Goal: Task Accomplishment & Management: Manage account settings

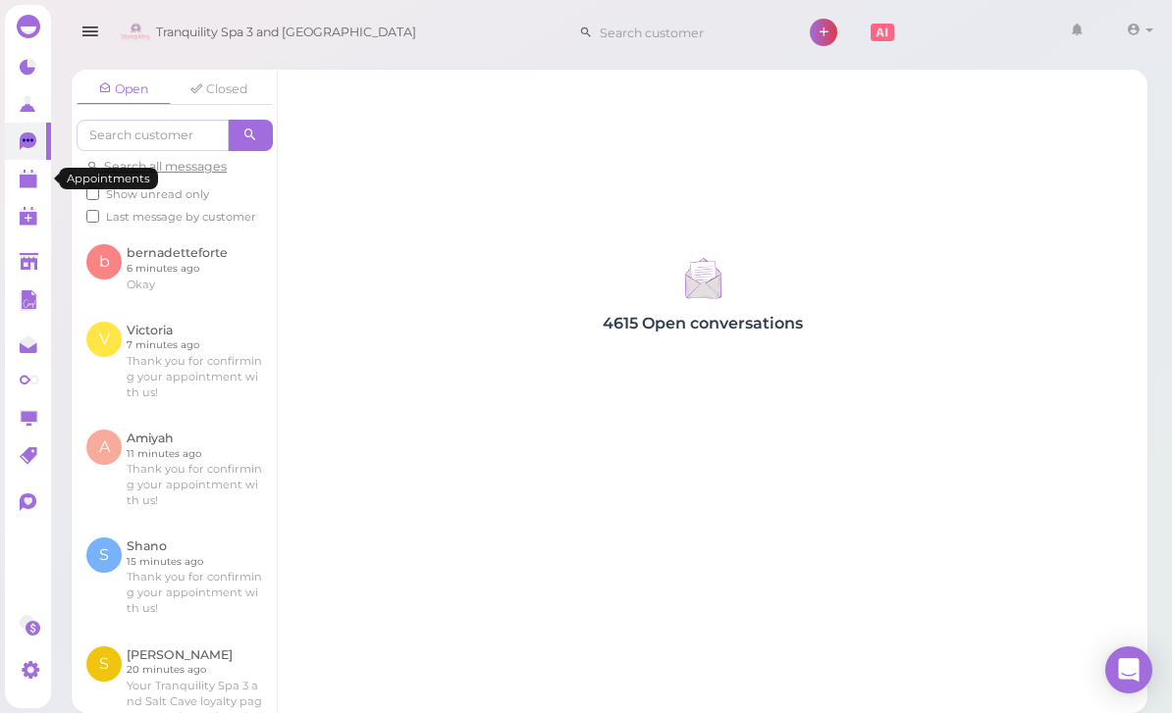
click at [41, 174] on link at bounding box center [28, 178] width 46 height 37
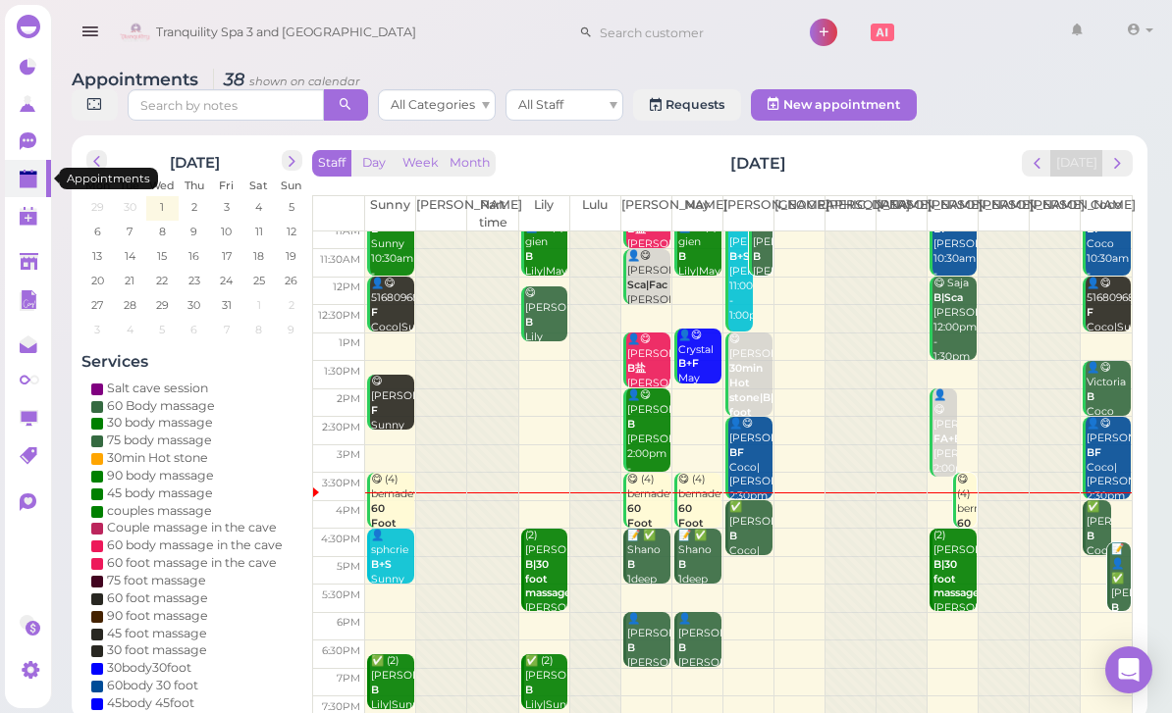
scroll to position [38, 0]
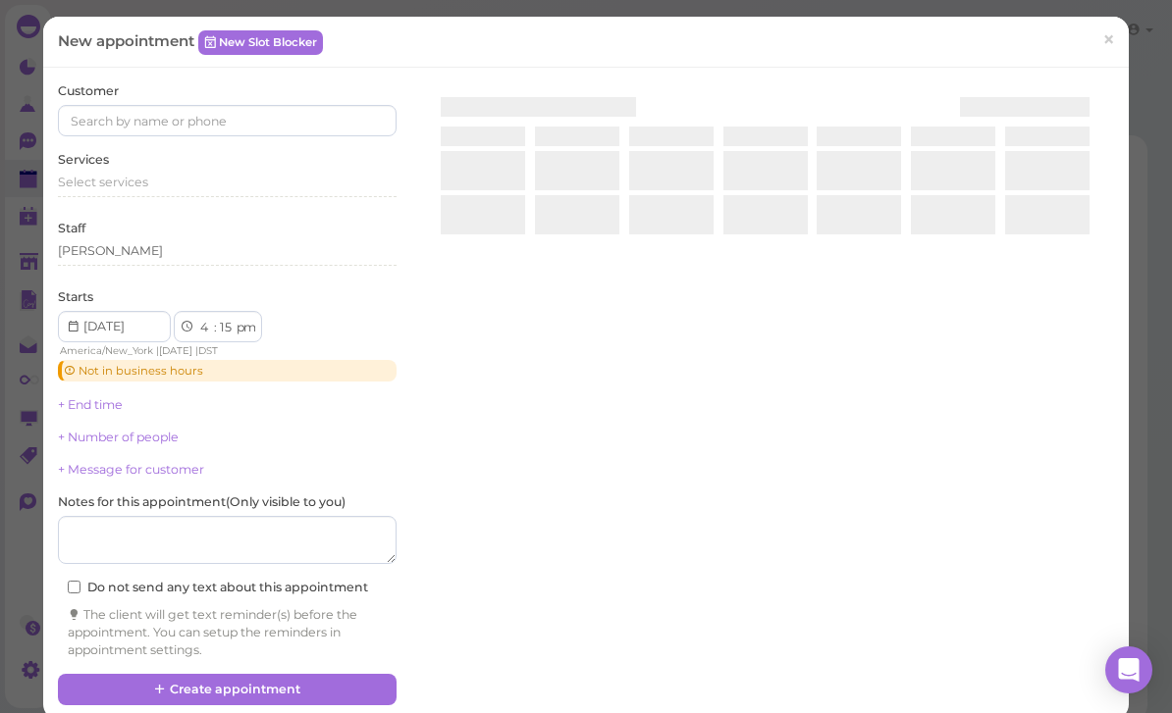
click at [446, 514] on div at bounding box center [765, 365] width 698 height 566
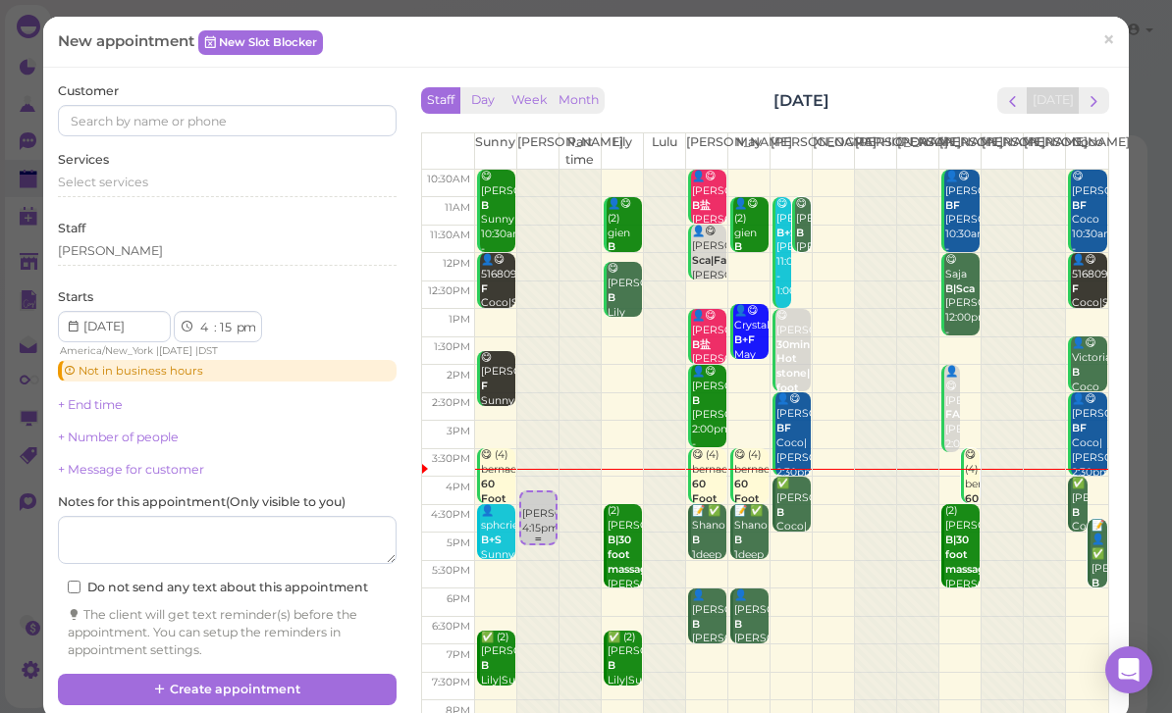
click at [531, 494] on div "[PERSON_NAME] 4:15pm" at bounding box center [538, 515] width 34 height 44
select select "00"
click at [534, 485] on div "[PERSON_NAME] 4:00pm" at bounding box center [538, 501] width 34 height 44
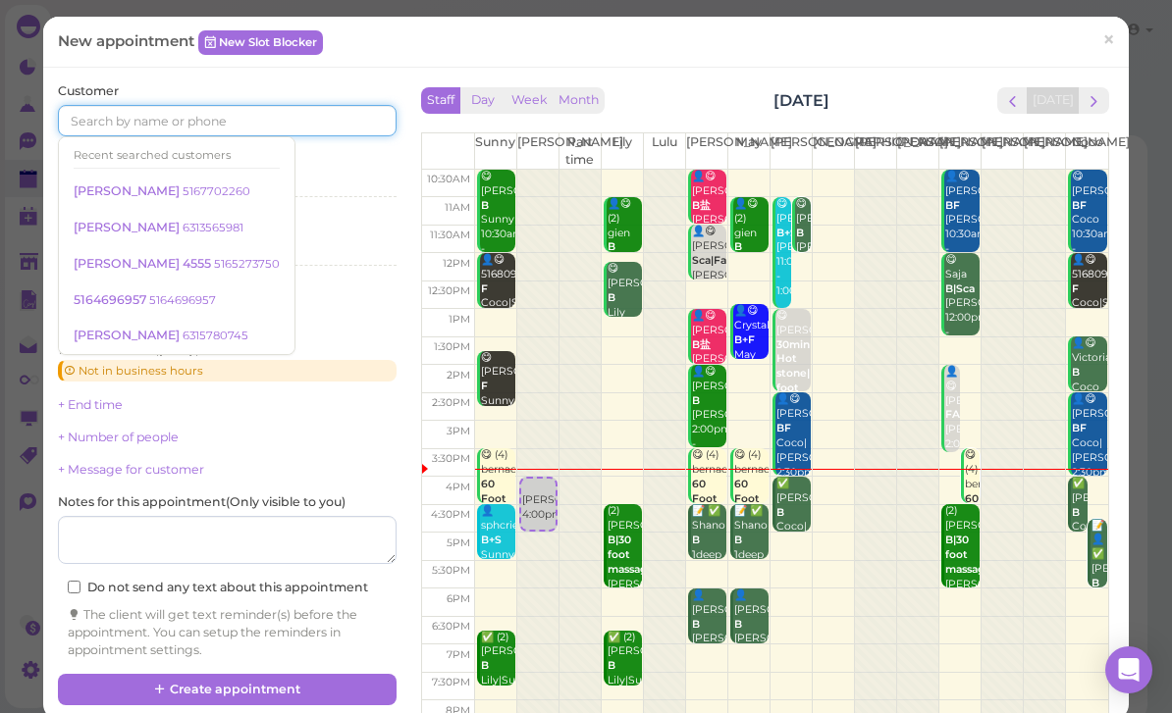
type input "8"
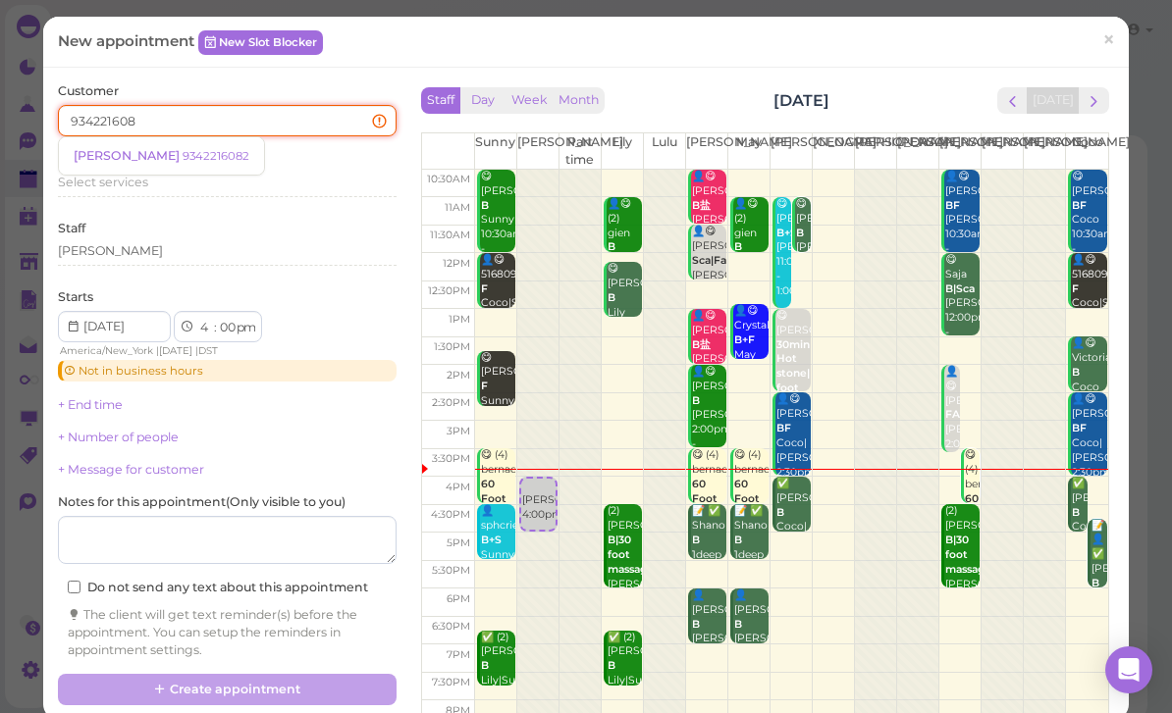
type input "9342216082"
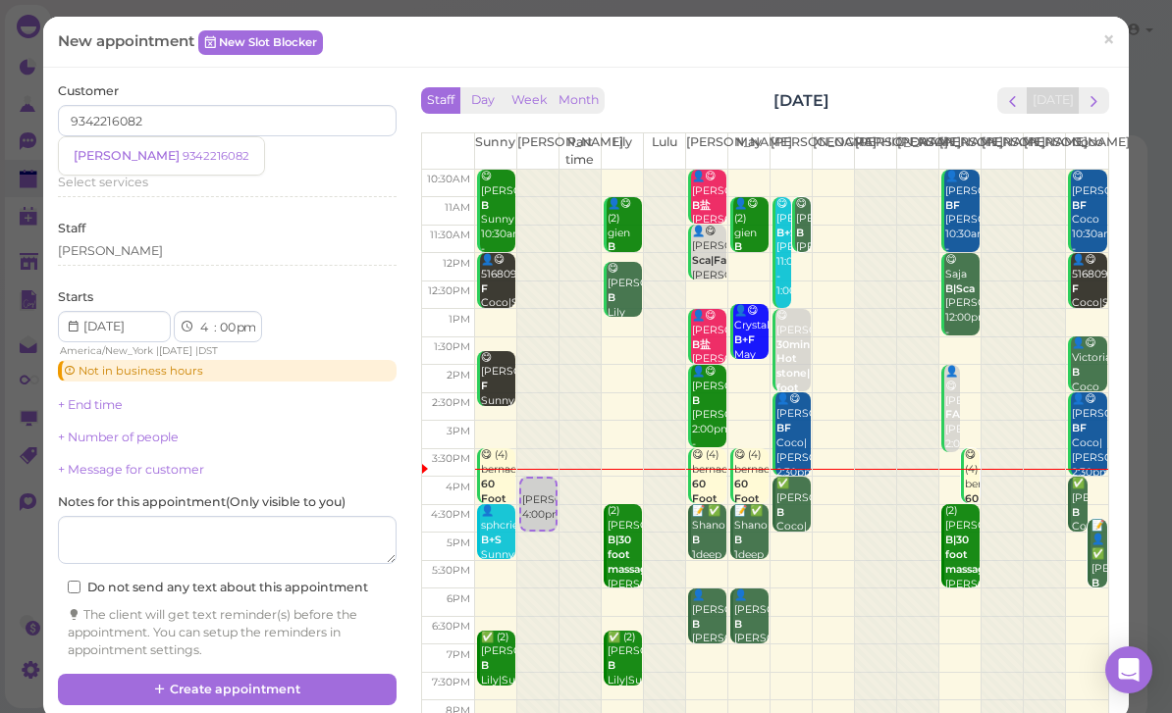
click at [183, 156] on small "9342216082" at bounding box center [216, 156] width 67 height 14
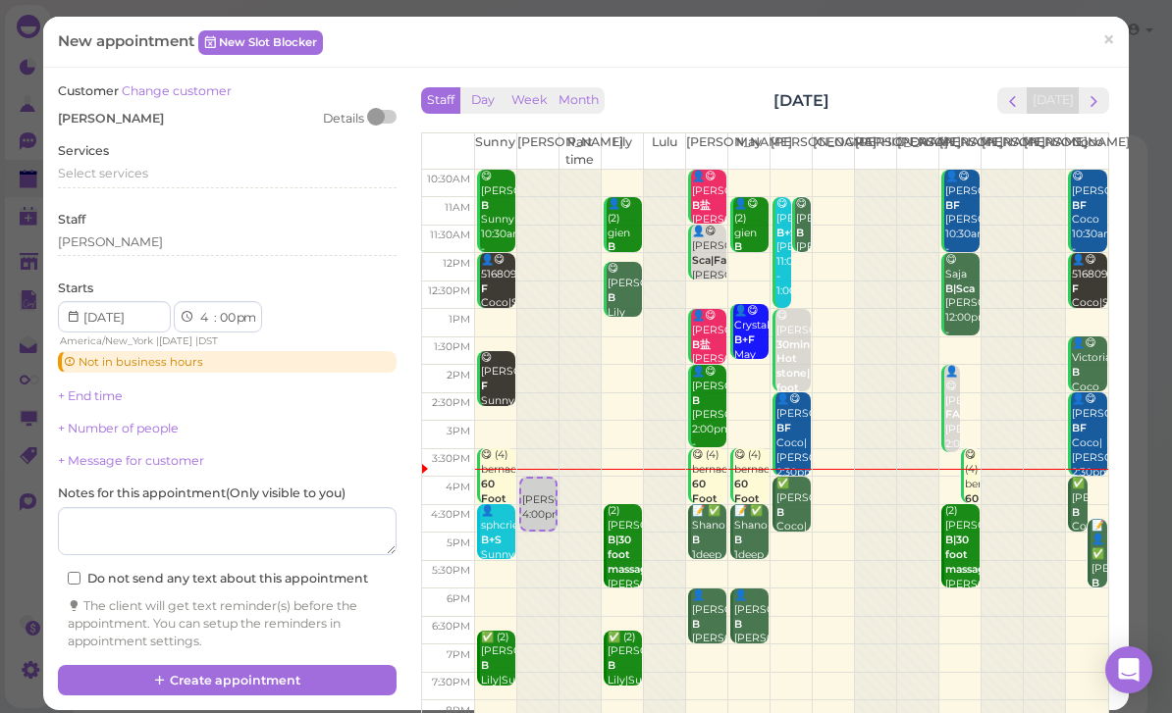
click at [132, 172] on span "Select services" at bounding box center [103, 173] width 90 height 15
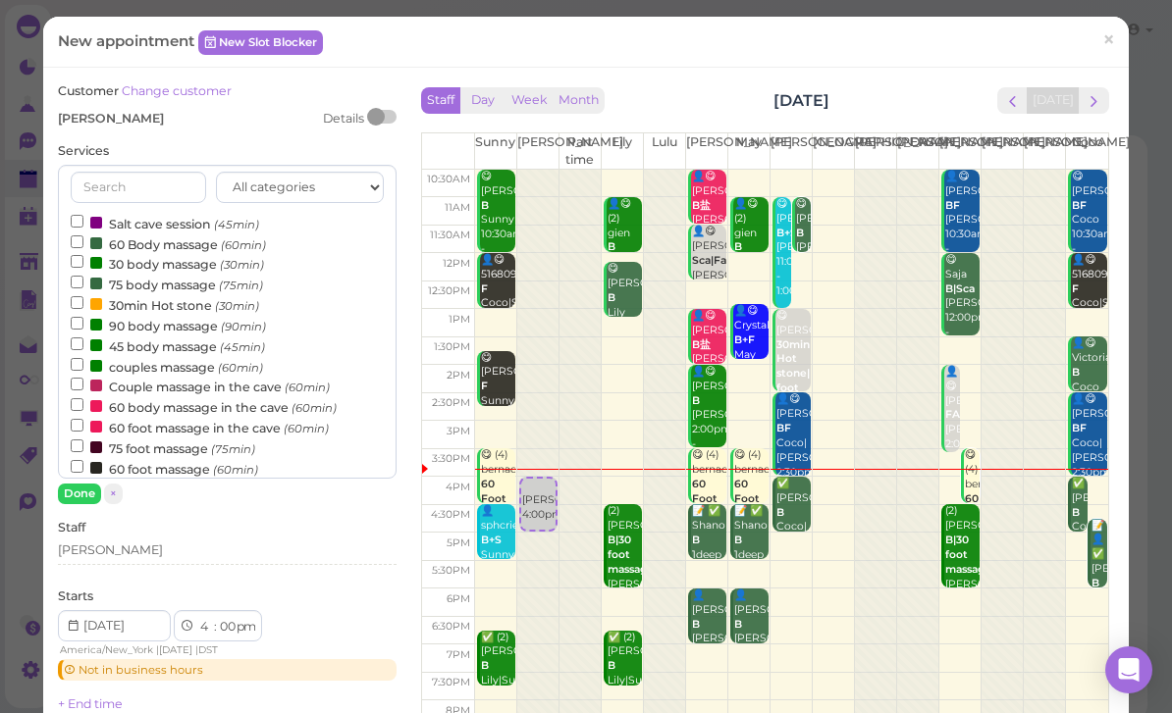
click at [171, 458] on label "60 foot massage (60min)" at bounding box center [164, 468] width 187 height 21
click at [83, 460] on input "60 foot massage (60min)" at bounding box center [77, 466] width 13 height 13
click at [185, 438] on label "75 foot massage (75min)" at bounding box center [163, 448] width 184 height 21
click at [83, 440] on input "75 foot massage (75min)" at bounding box center [77, 446] width 13 height 13
select select "6"
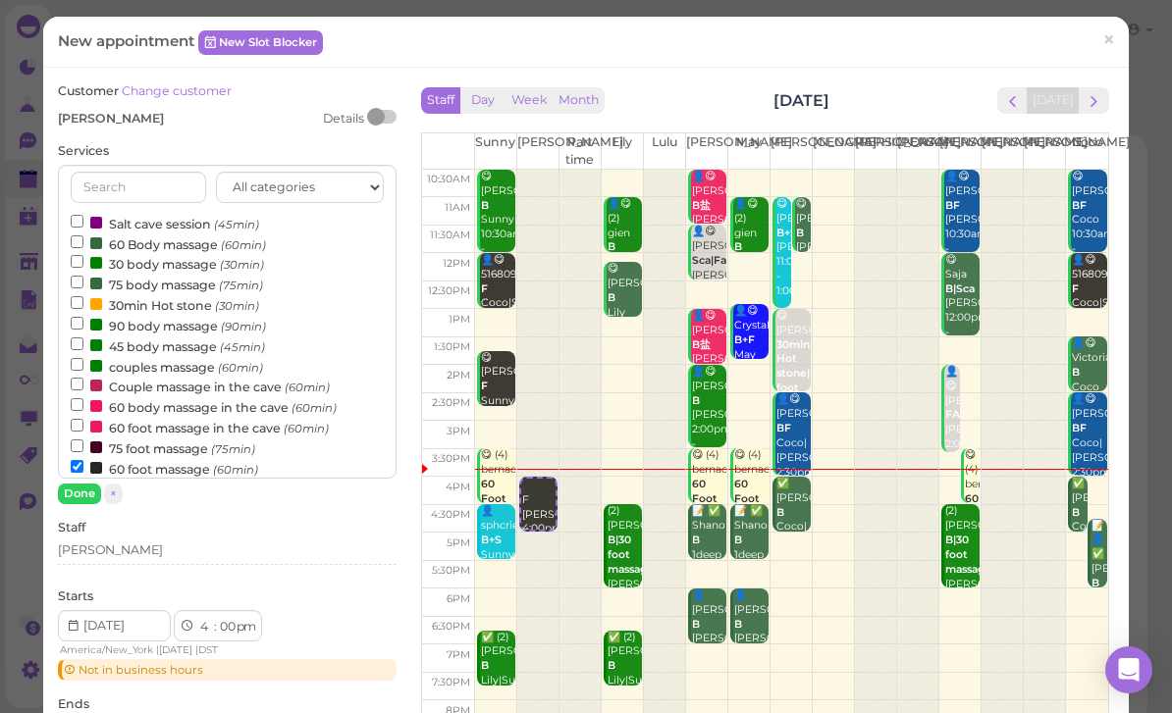
select select "15"
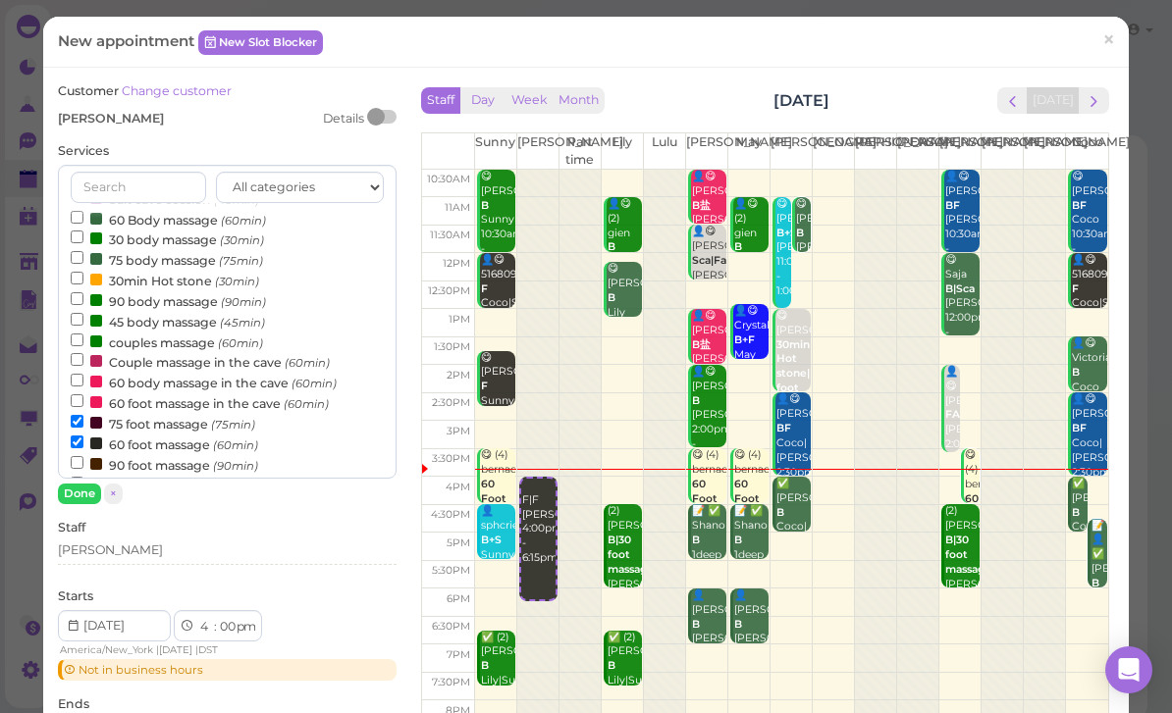
scroll to position [27, 0]
click at [200, 434] on label "60 foot massage (60min)" at bounding box center [164, 441] width 187 height 21
click at [83, 434] on input "60 foot massage (60min)" at bounding box center [77, 439] width 13 height 13
select select "5"
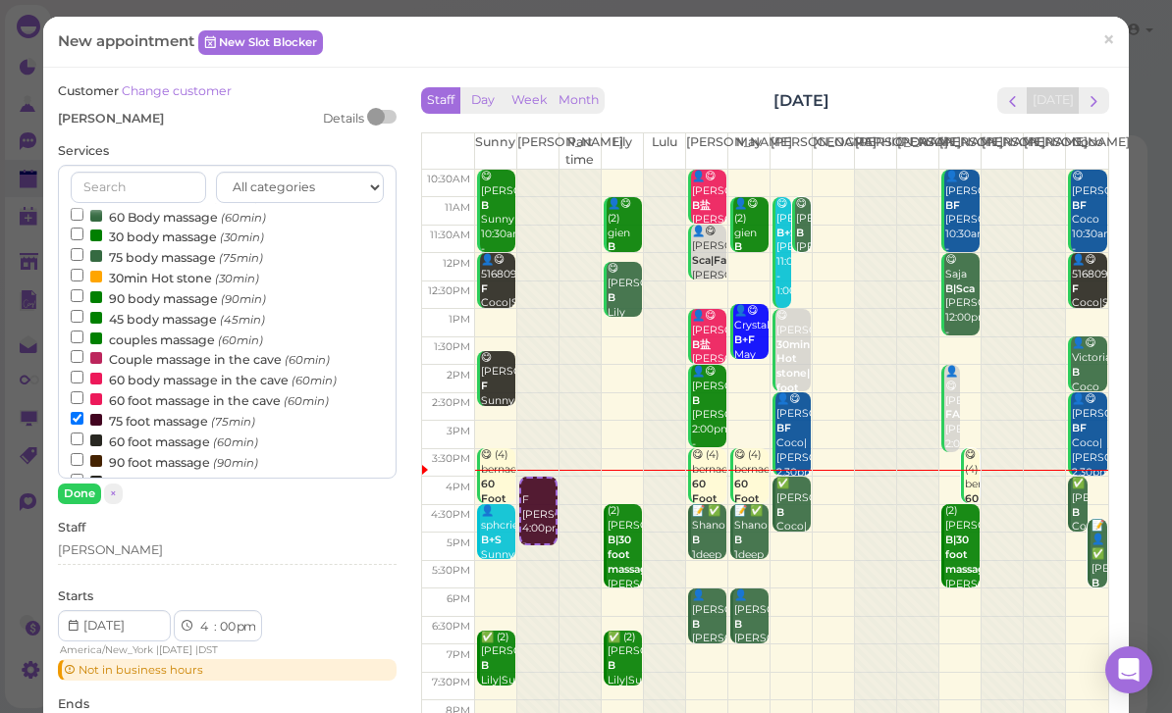
click at [89, 491] on button "Done" at bounding box center [79, 494] width 43 height 21
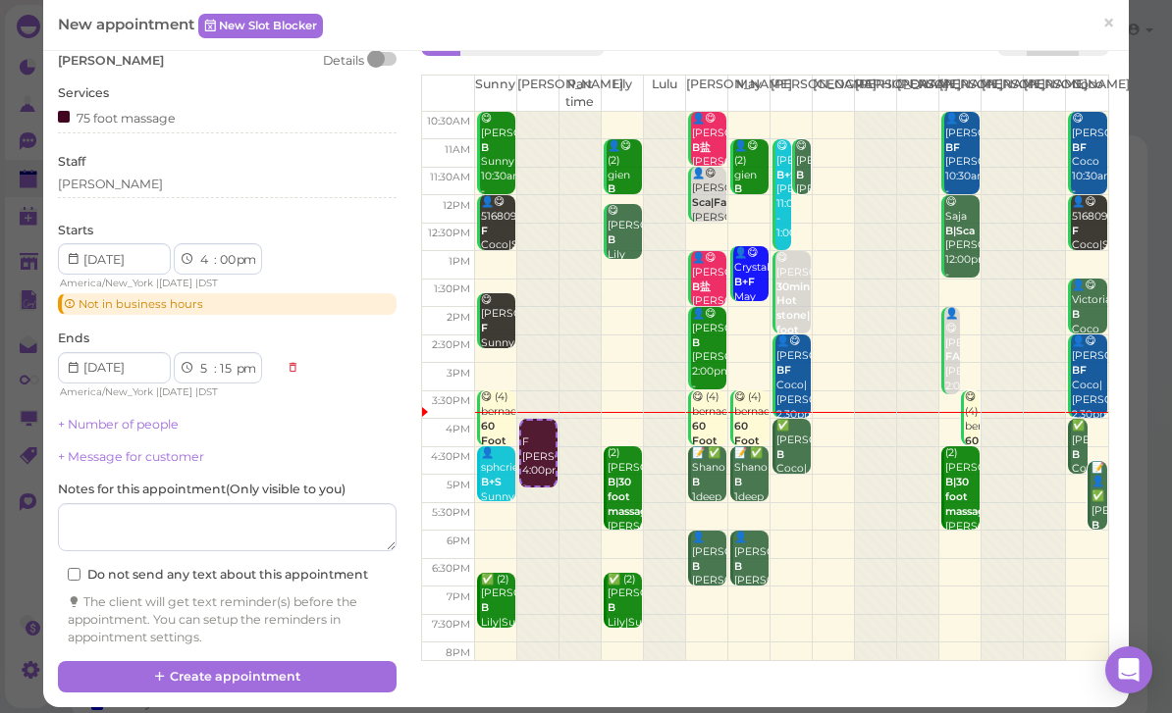
scroll to position [56, 0]
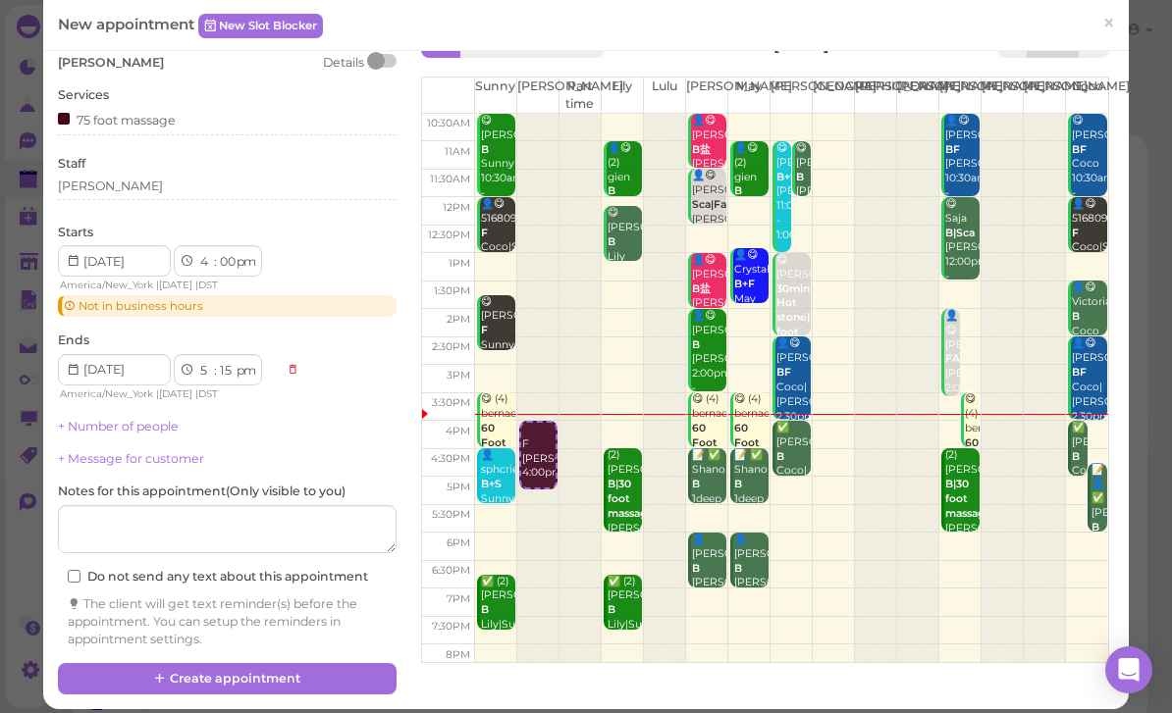
click at [158, 671] on icon at bounding box center [160, 678] width 13 height 15
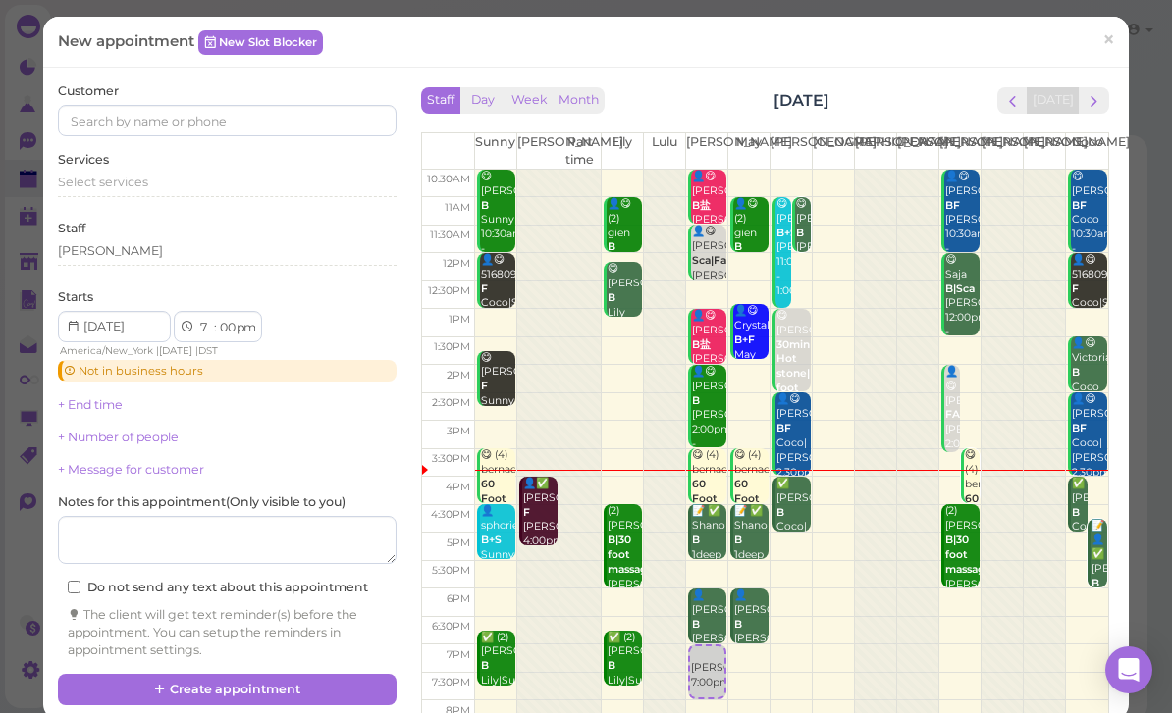
click at [1110, 48] on span "×" at bounding box center [1108, 39] width 13 height 27
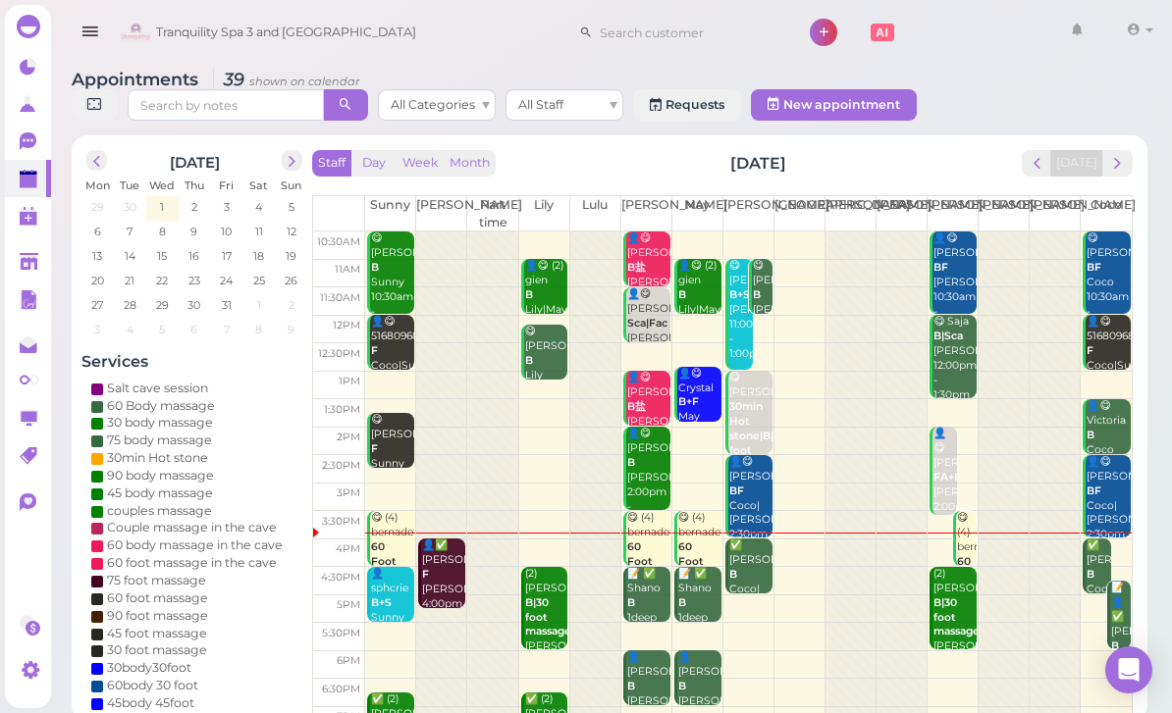
click at [1119, 168] on span "next" at bounding box center [1117, 163] width 19 height 19
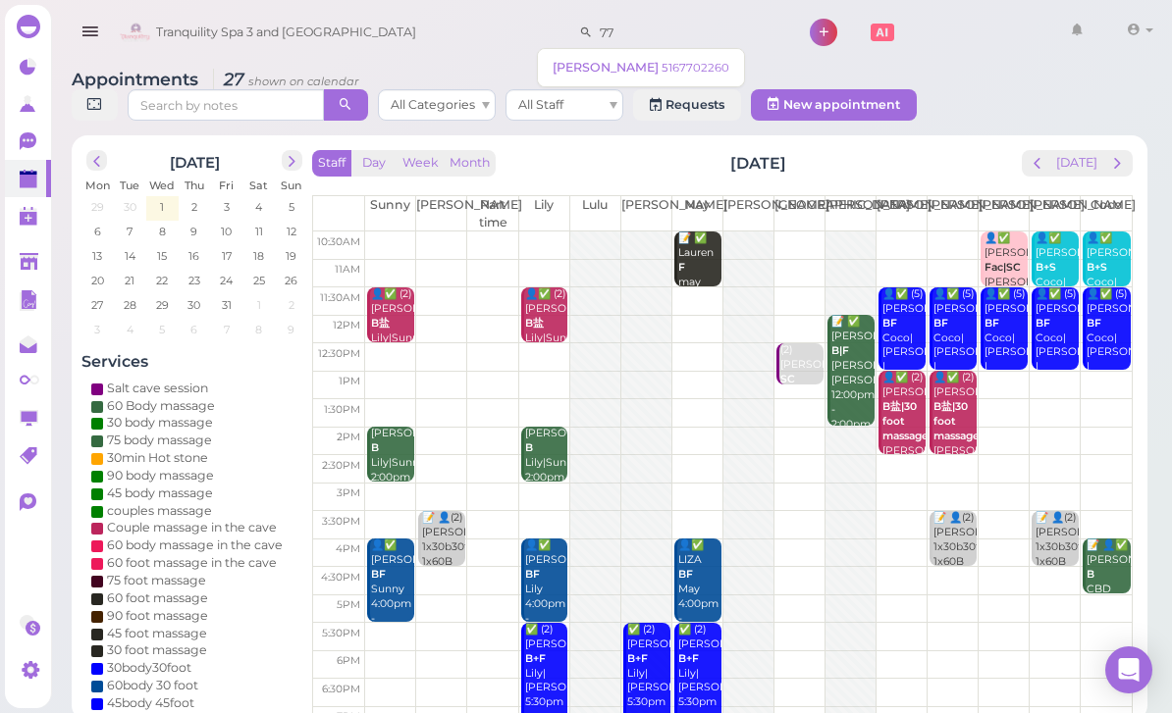
type input "7"
type input "8089099"
click at [615, 68] on small "5168089099" at bounding box center [636, 68] width 68 height 14
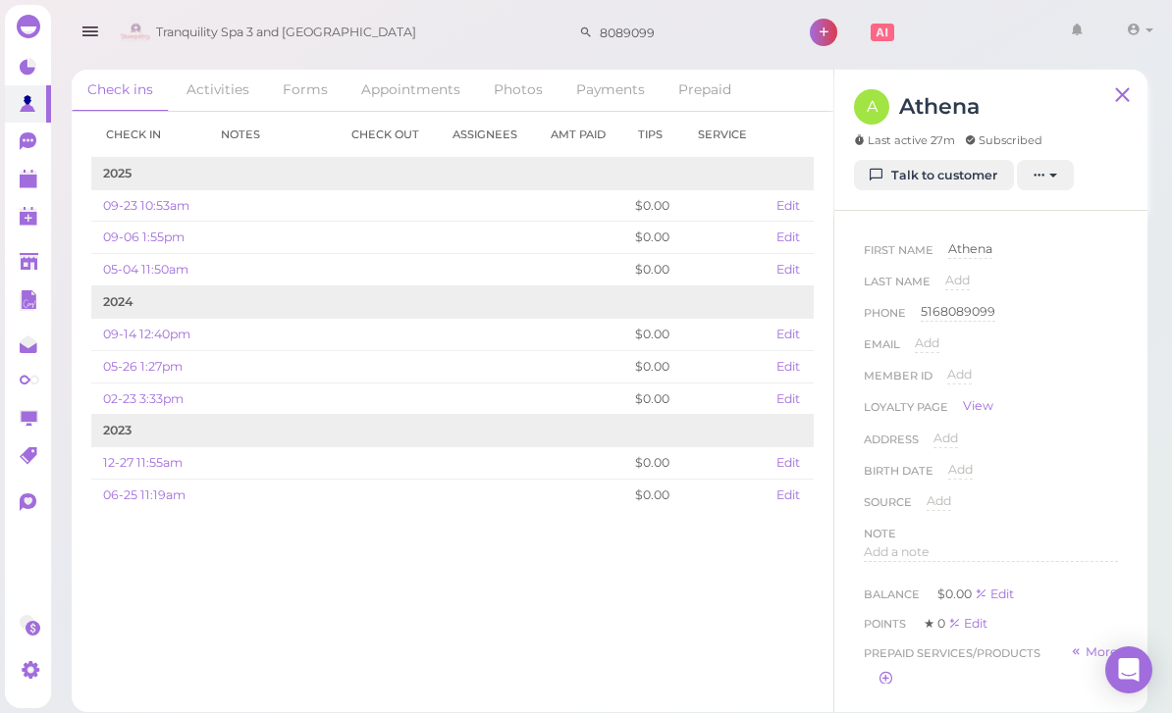
click at [404, 86] on link "Appointments" at bounding box center [410, 90] width 131 height 41
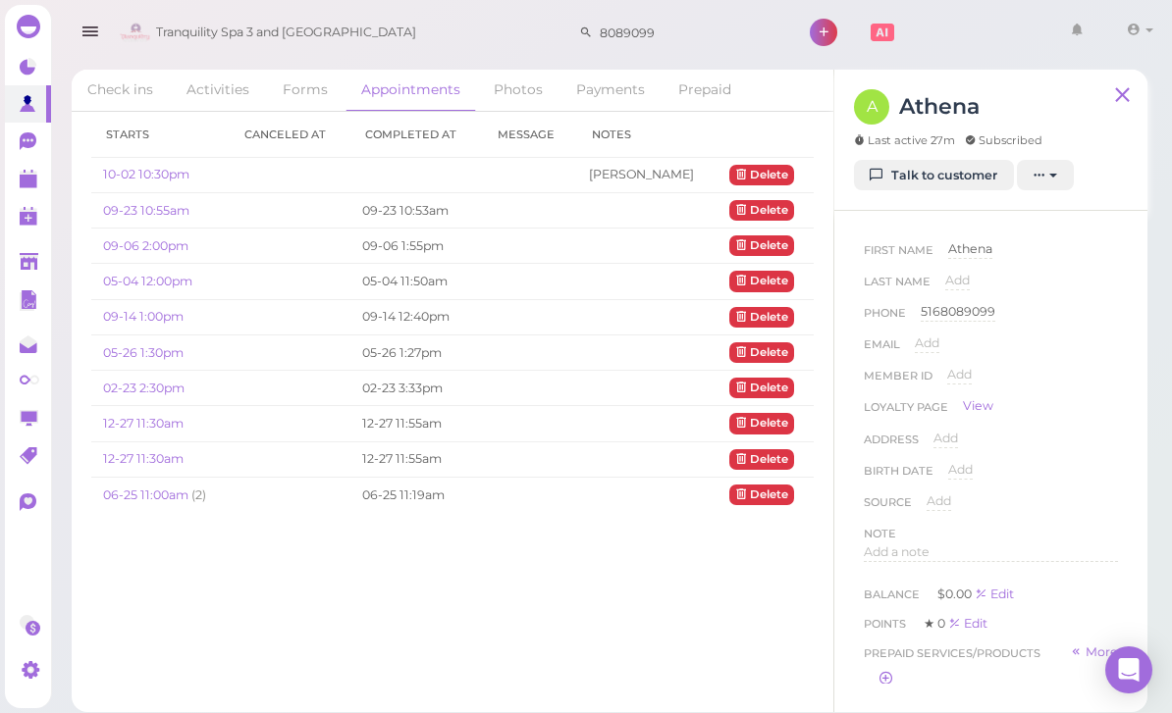
click at [155, 176] on link "10-02 10:30pm" at bounding box center [146, 174] width 86 height 15
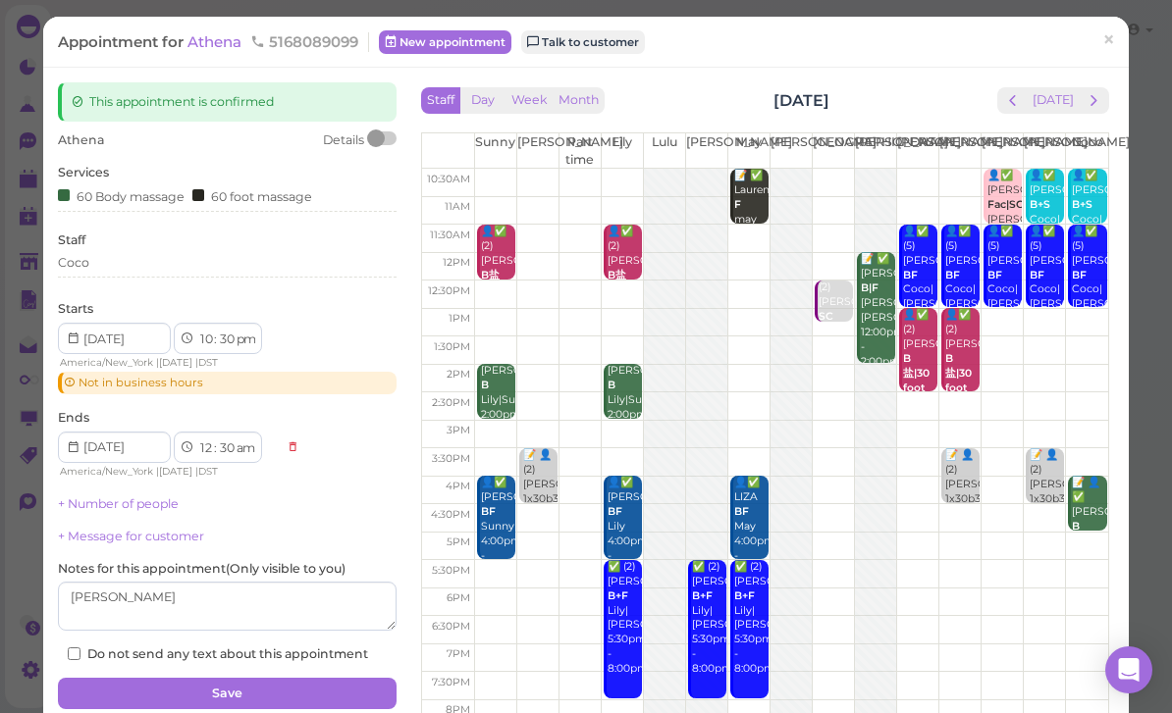
click at [244, 342] on select "am pm" at bounding box center [245, 340] width 23 height 21
select select "am"
type input "[DATE]"
select select "pm"
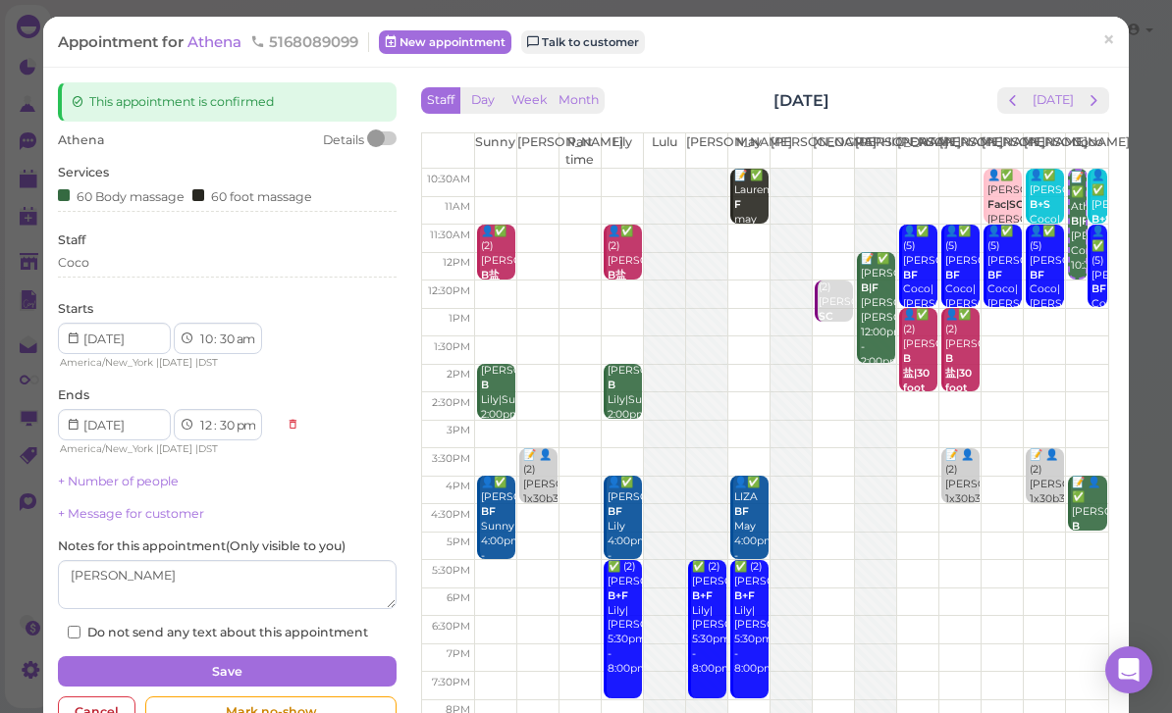
click at [212, 671] on button "Save" at bounding box center [227, 672] width 339 height 31
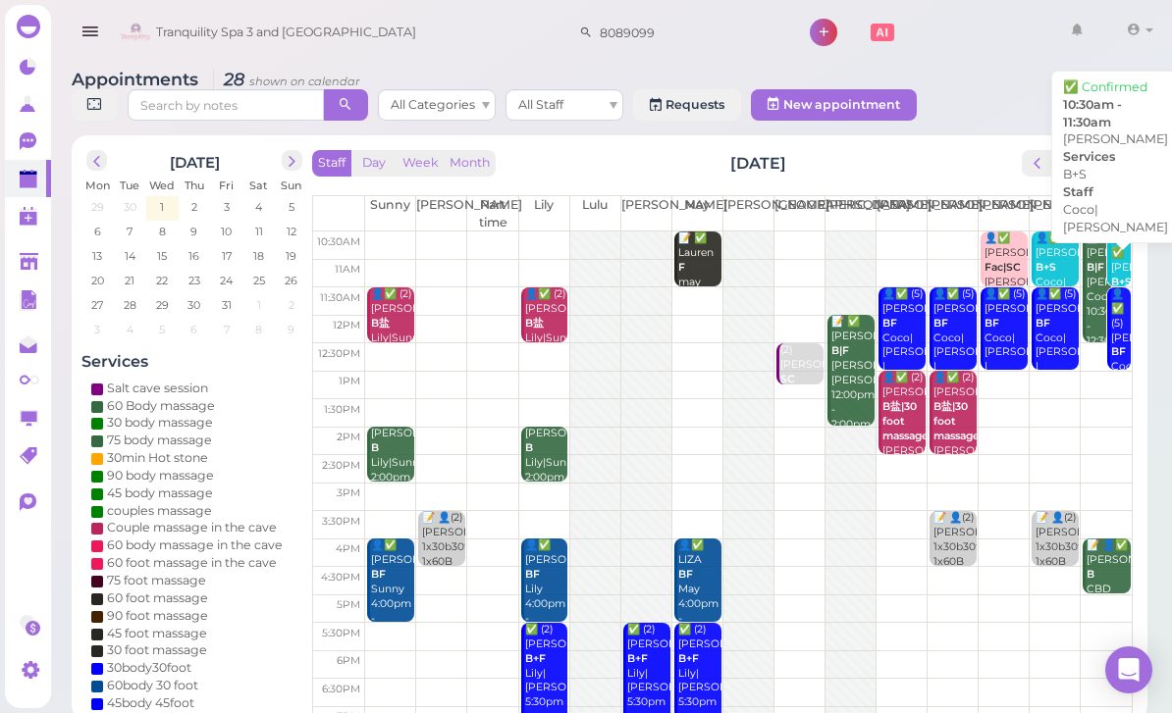
click at [1112, 266] on div "👤✅ [PERSON_NAME] B+S [PERSON_NAME]|[PERSON_NAME] 10:30am - 11:30am" at bounding box center [1120, 298] width 21 height 132
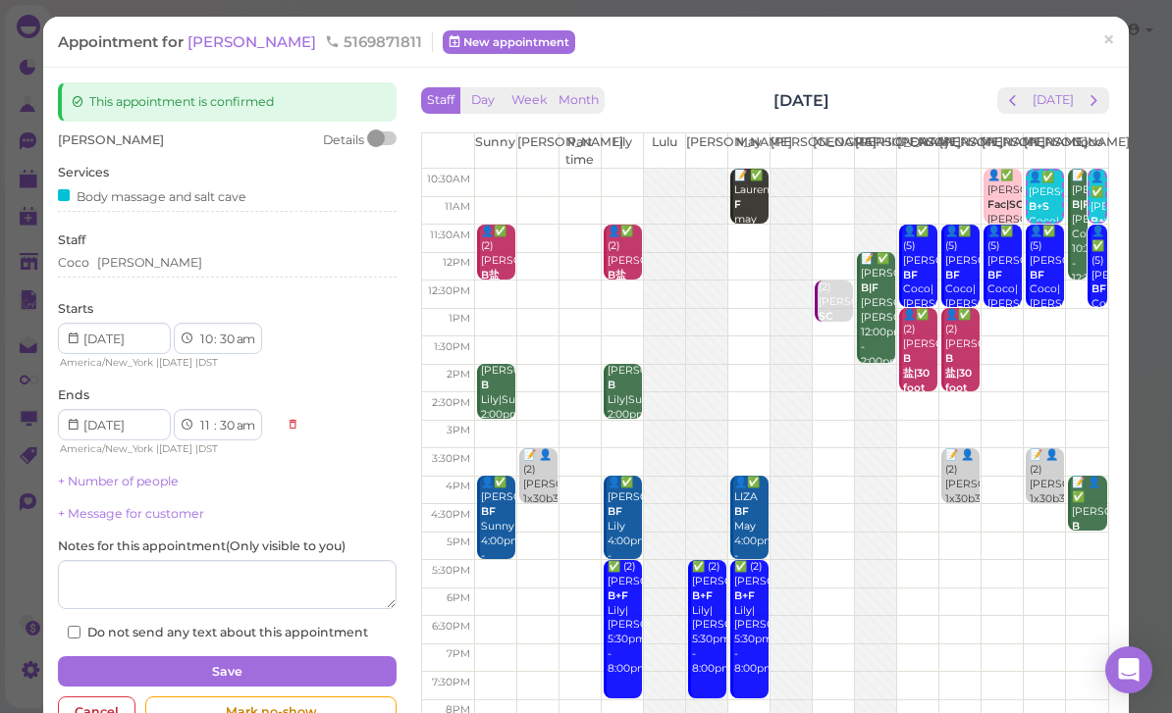
click at [165, 265] on div "[PERSON_NAME]" at bounding box center [227, 263] width 339 height 18
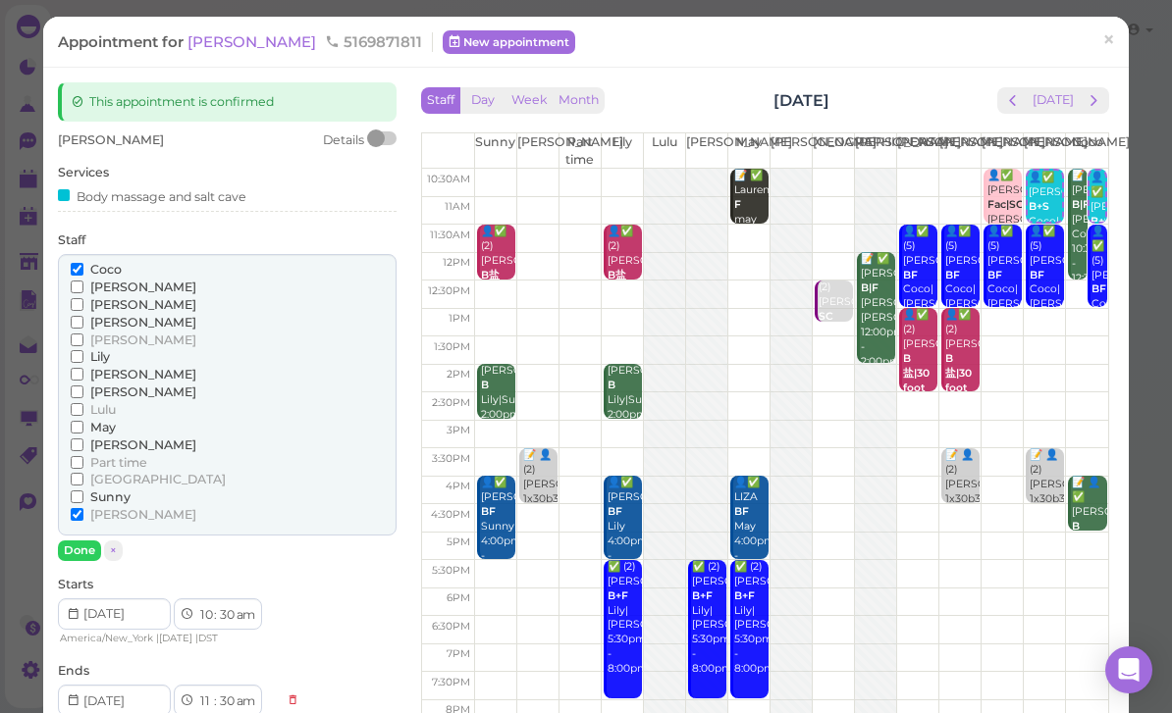
click at [105, 507] on span "[PERSON_NAME]" at bounding box center [143, 514] width 106 height 15
click at [83, 508] on input "[PERSON_NAME]" at bounding box center [77, 514] width 13 height 13
click at [83, 350] on input "Lily" at bounding box center [77, 356] width 13 height 13
click at [88, 544] on button "Done" at bounding box center [79, 551] width 43 height 21
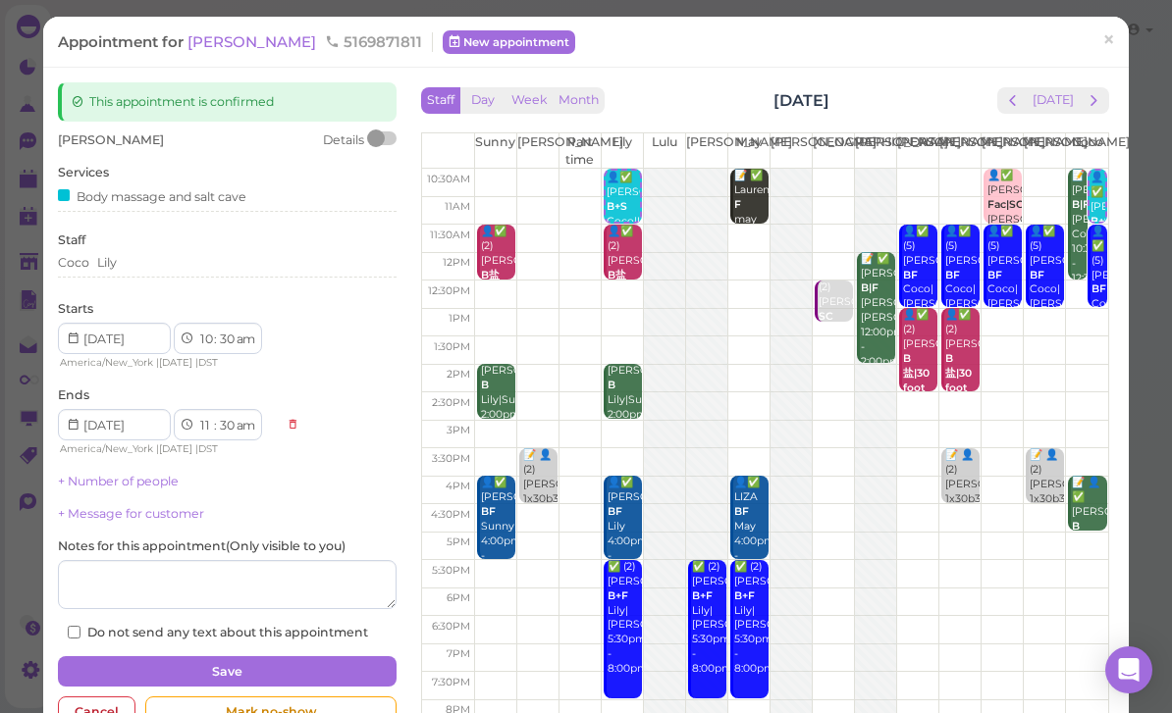
click at [296, 667] on button "Save" at bounding box center [227, 672] width 339 height 31
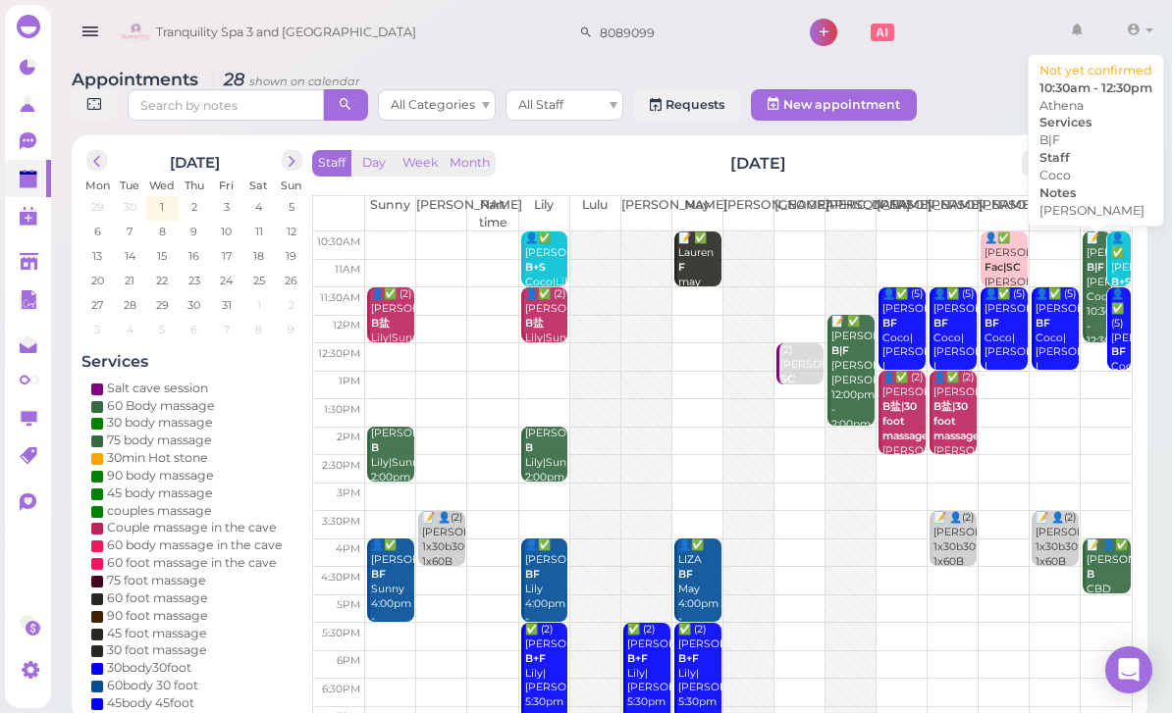
click at [1096, 271] on div "📝 Athena B|F [PERSON_NAME] 10:30am - 12:30pm" at bounding box center [1097, 290] width 25 height 117
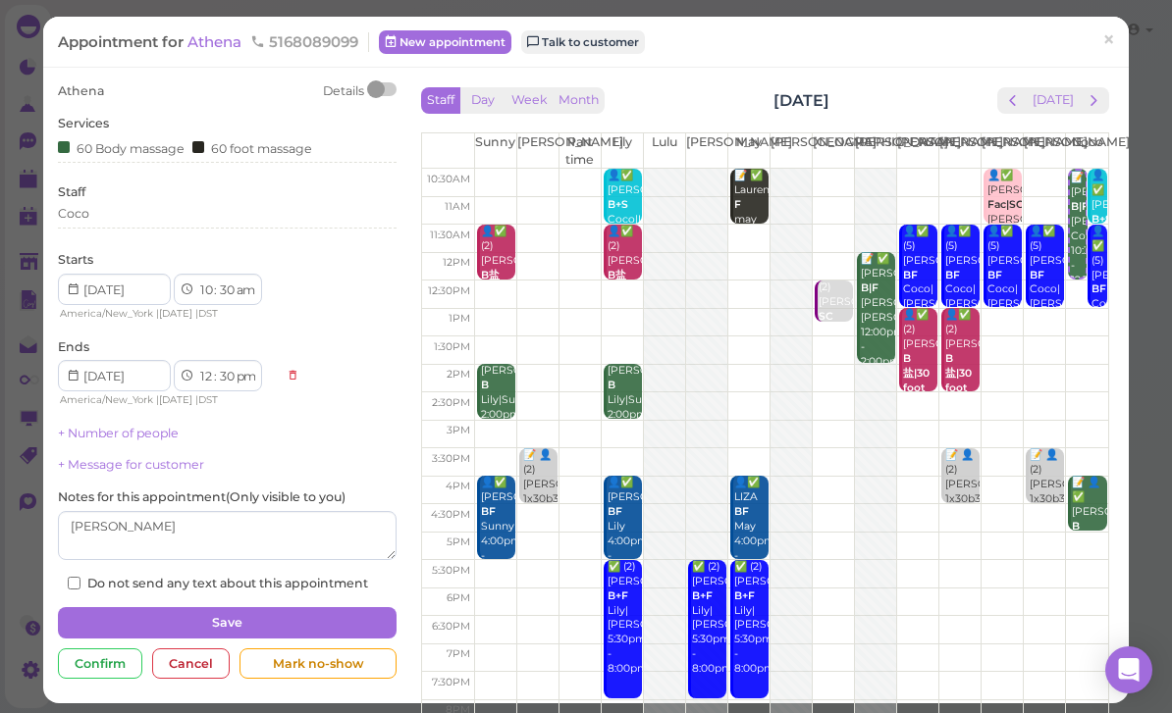
click at [163, 219] on div "Coco" at bounding box center [227, 214] width 339 height 18
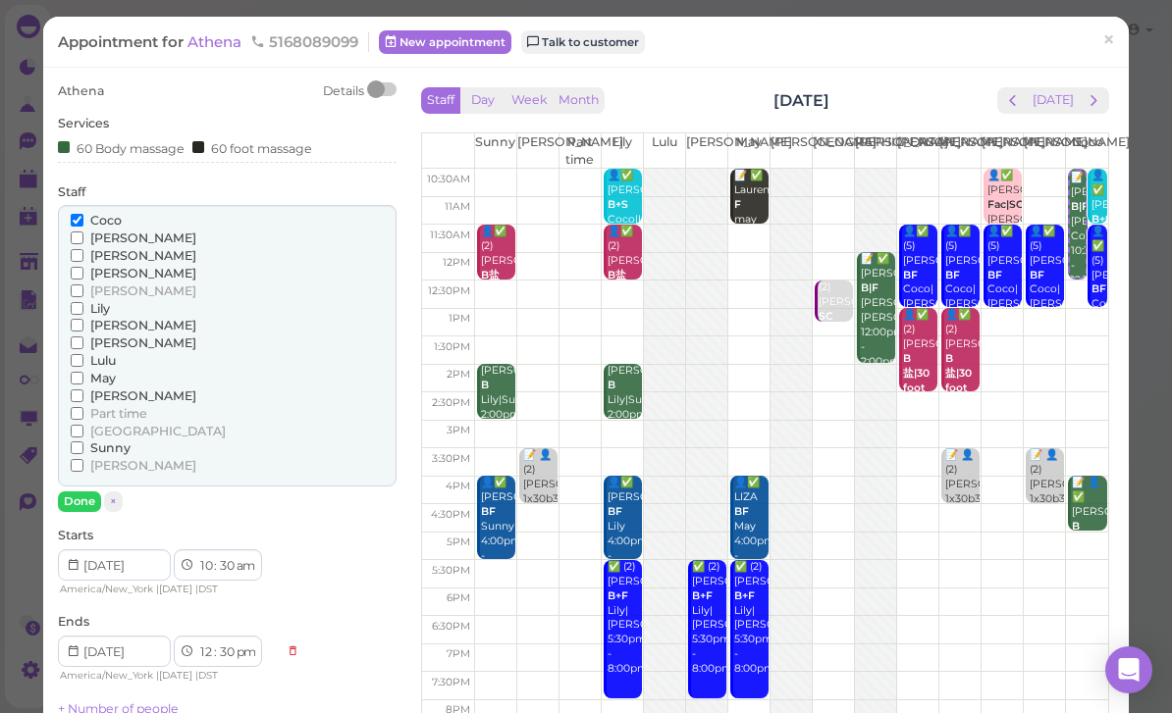
click at [100, 459] on span "[PERSON_NAME]" at bounding box center [143, 465] width 106 height 15
click at [83, 459] on input "[PERSON_NAME]" at bounding box center [77, 465] width 13 height 13
click at [105, 214] on span "Coco" at bounding box center [105, 220] width 31 height 15
click at [83, 214] on input "Coco" at bounding box center [77, 220] width 13 height 13
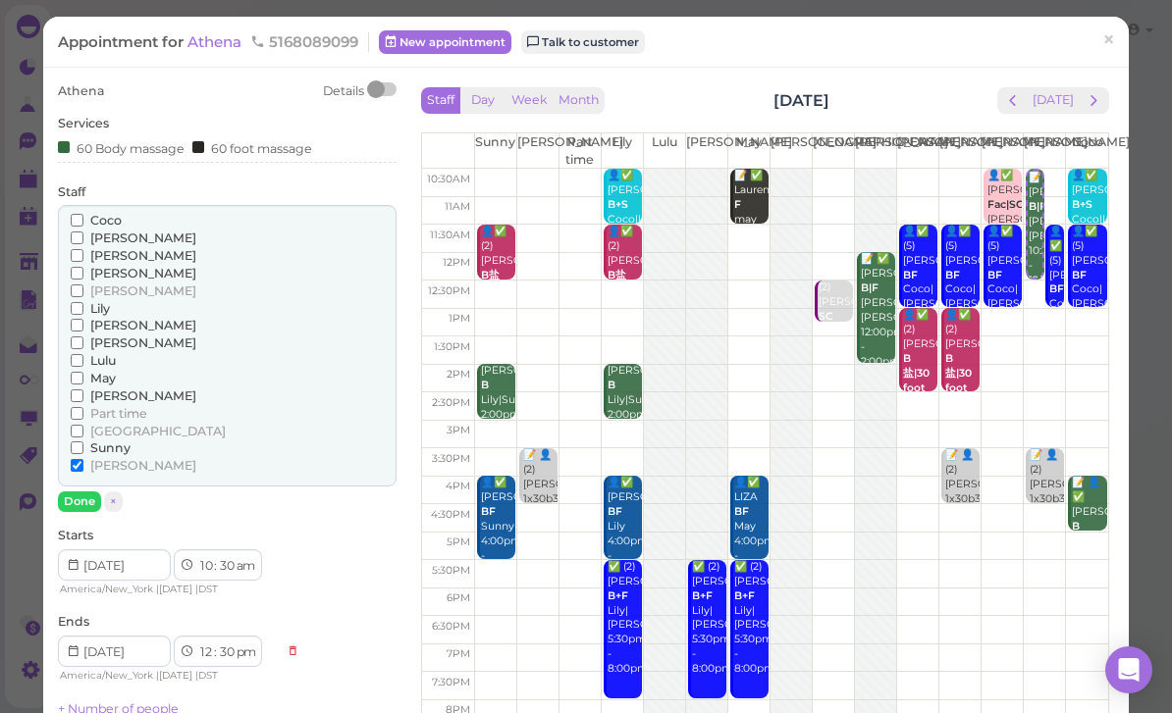
click at [91, 492] on button "Done" at bounding box center [79, 502] width 43 height 21
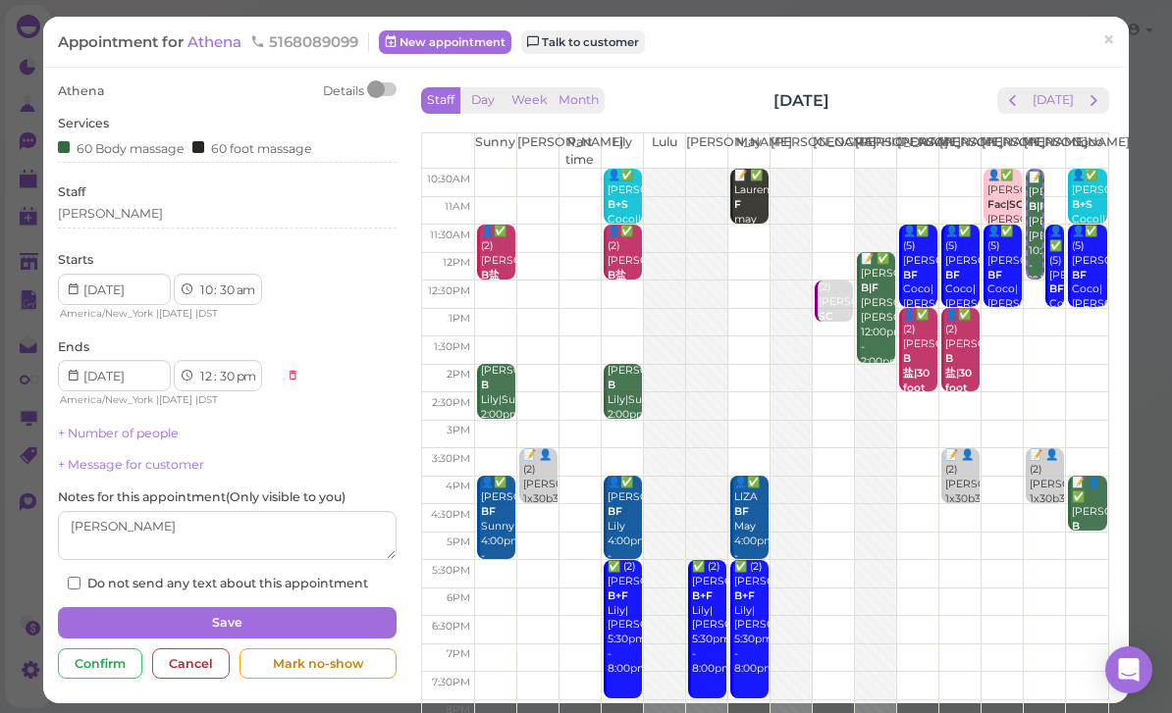
click at [285, 616] on button "Save" at bounding box center [227, 622] width 339 height 31
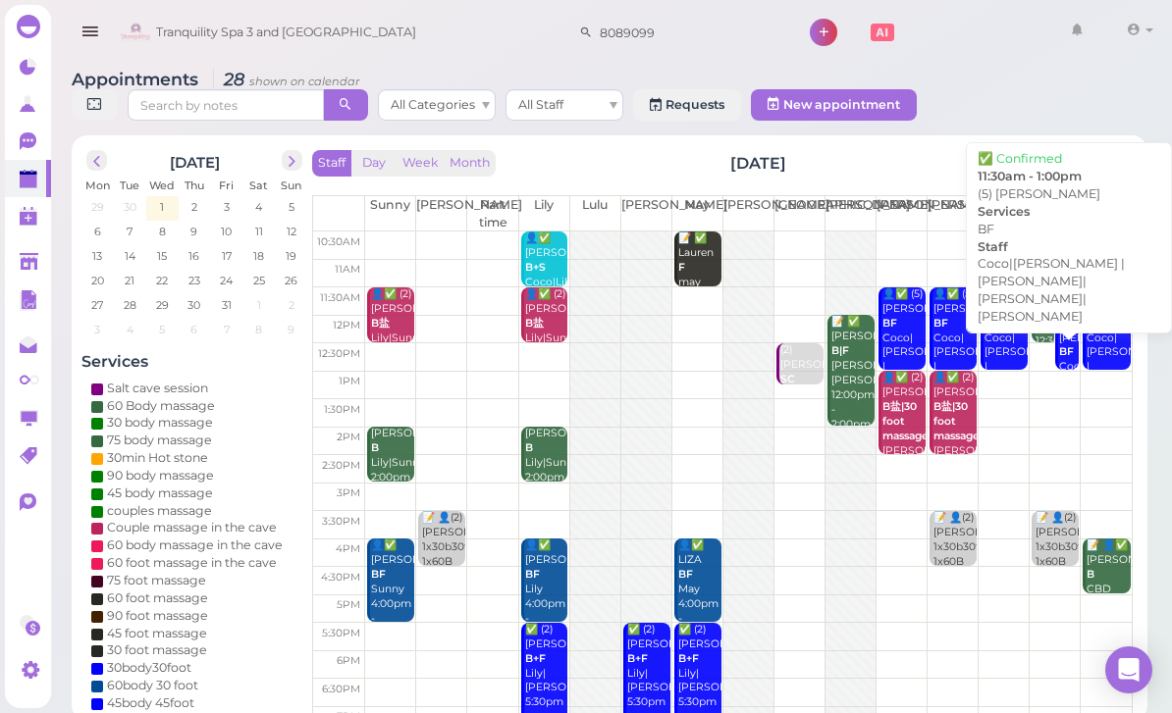
click at [1076, 363] on div "👤✅ (5) [PERSON_NAME] [PERSON_NAME]|[PERSON_NAME] |[PERSON_NAME]|[PERSON_NAME]|[…" at bounding box center [1068, 390] width 21 height 204
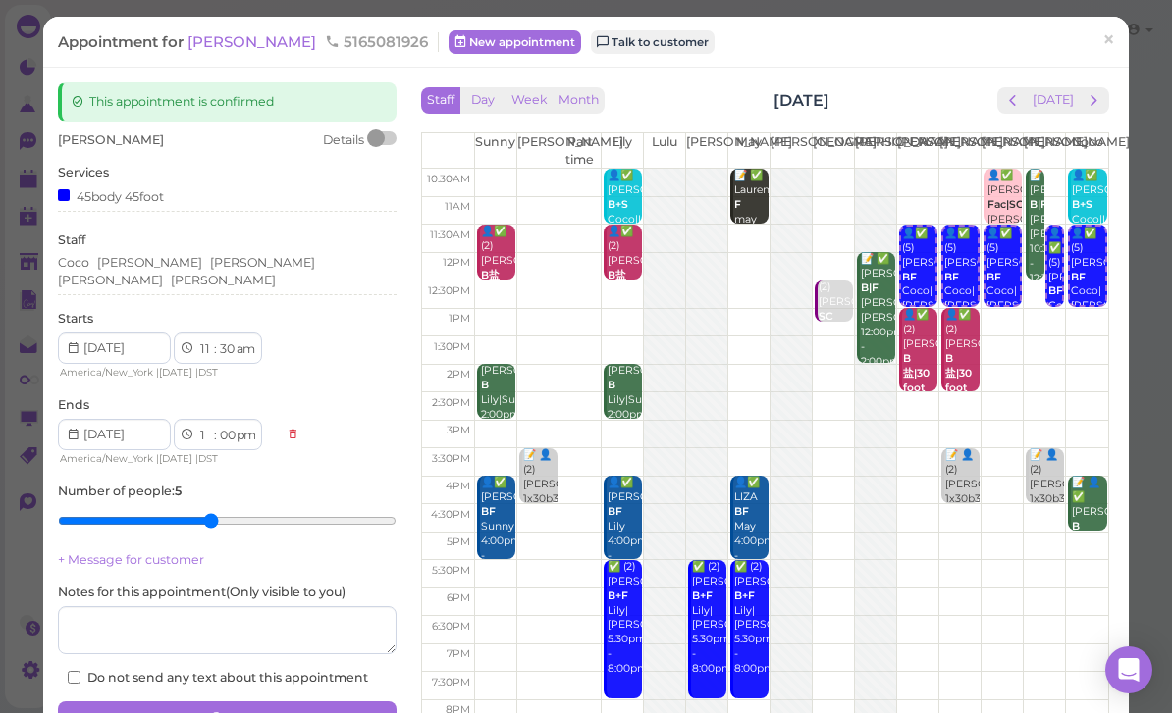
click at [299, 269] on div "[PERSON_NAME] [PERSON_NAME] [PERSON_NAME] [PERSON_NAME]" at bounding box center [227, 274] width 339 height 41
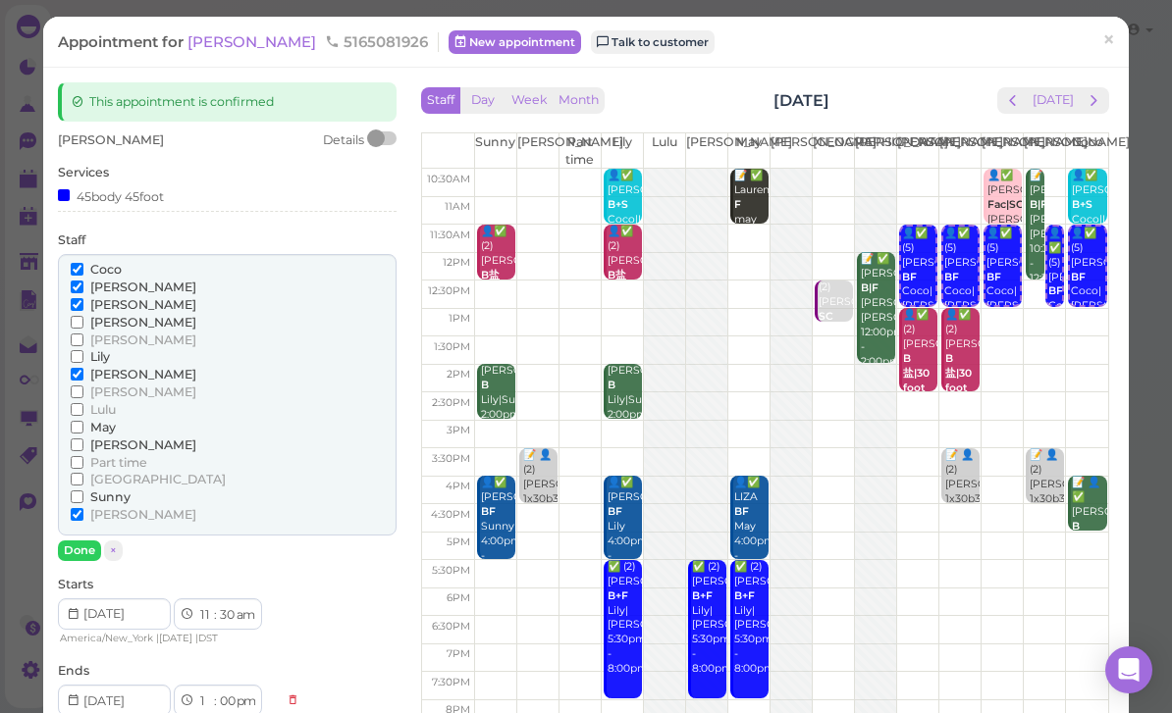
click at [107, 507] on span "[PERSON_NAME]" at bounding box center [143, 514] width 106 height 15
click at [83, 508] on input "[PERSON_NAME]" at bounding box center [77, 514] width 13 height 13
click at [108, 424] on span "May" at bounding box center [103, 427] width 26 height 15
click at [83, 424] on input "May" at bounding box center [77, 427] width 13 height 13
click at [88, 541] on button "Done" at bounding box center [79, 551] width 43 height 21
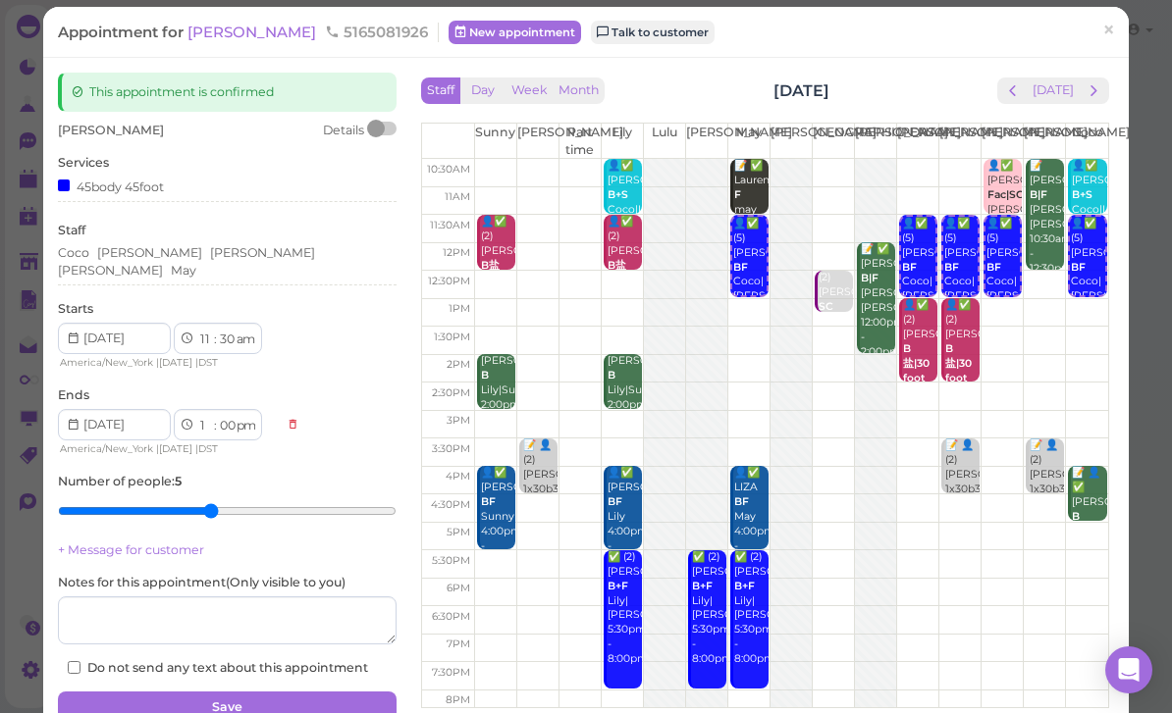
scroll to position [20, 0]
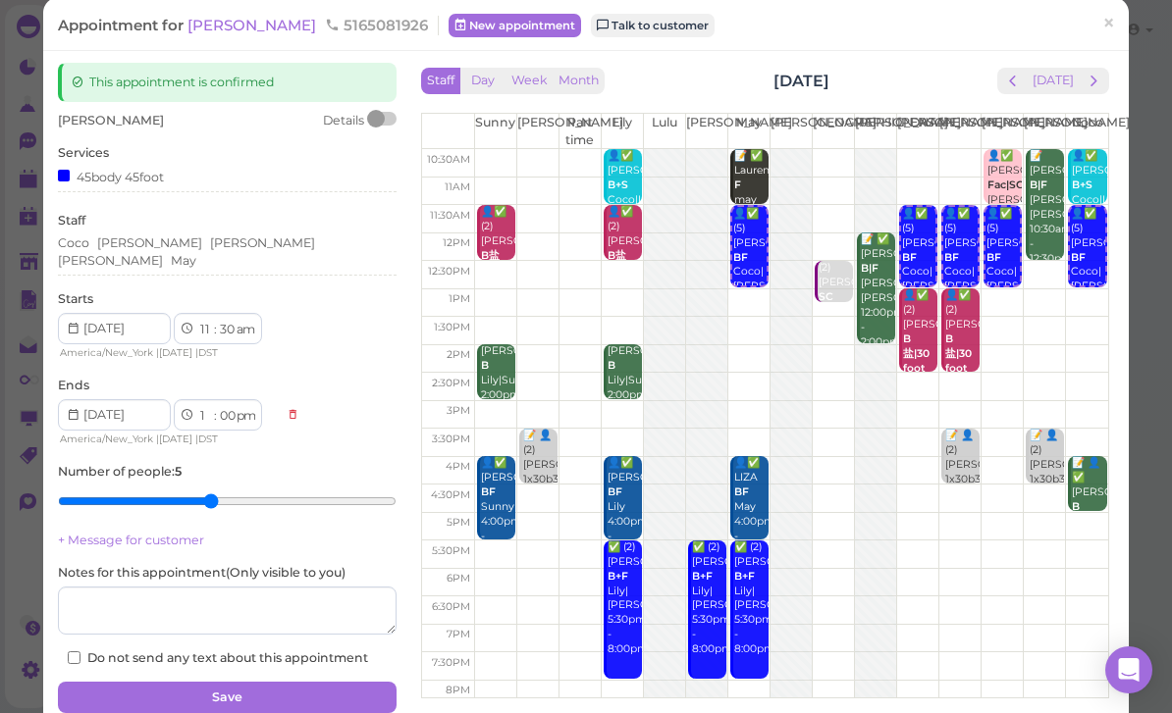
click at [284, 682] on button "Save" at bounding box center [227, 697] width 339 height 31
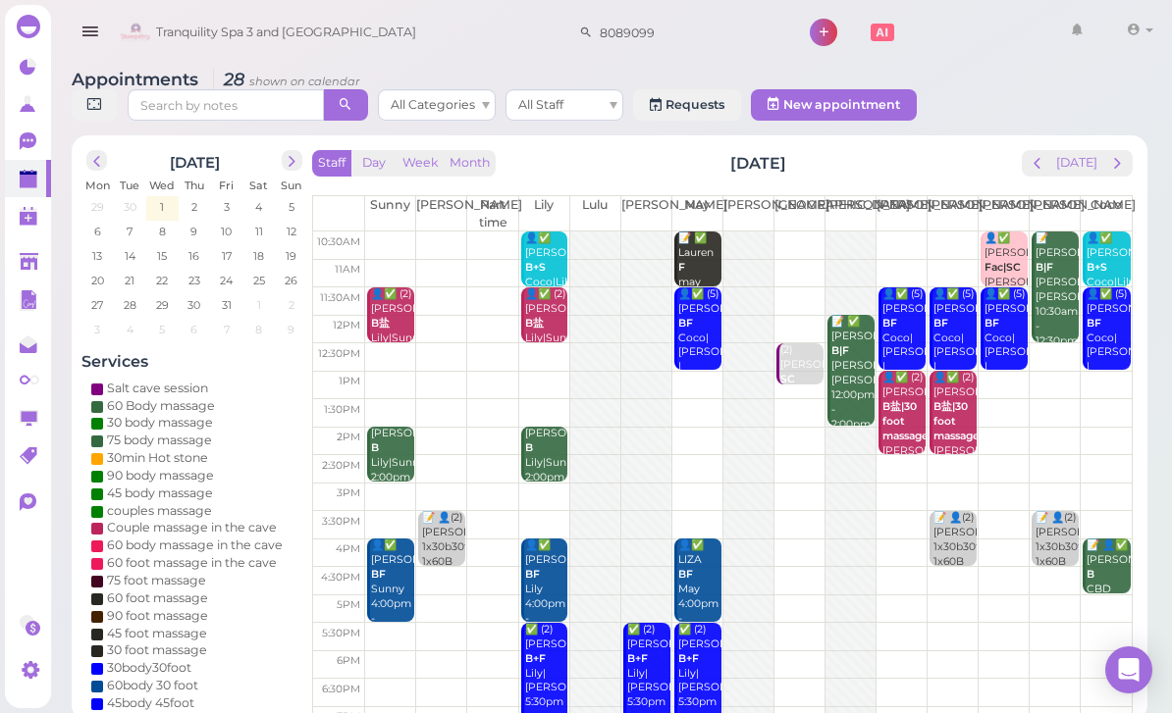
click at [435, 534] on div "📝 👤(2) [PERSON_NAME] 1x30b30f 1x60B in the salt [PERSON_NAME] |[PERSON_NAME]|[P…" at bounding box center [443, 599] width 44 height 176
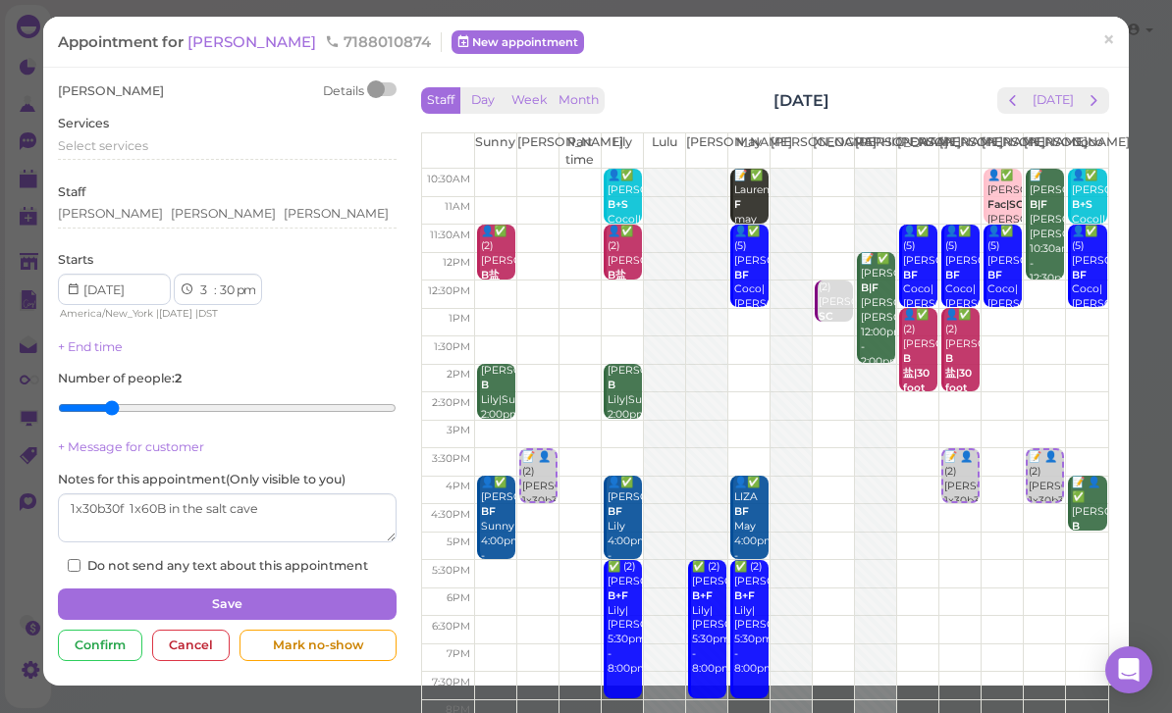
click at [235, 206] on div "[PERSON_NAME]" at bounding box center [227, 214] width 339 height 18
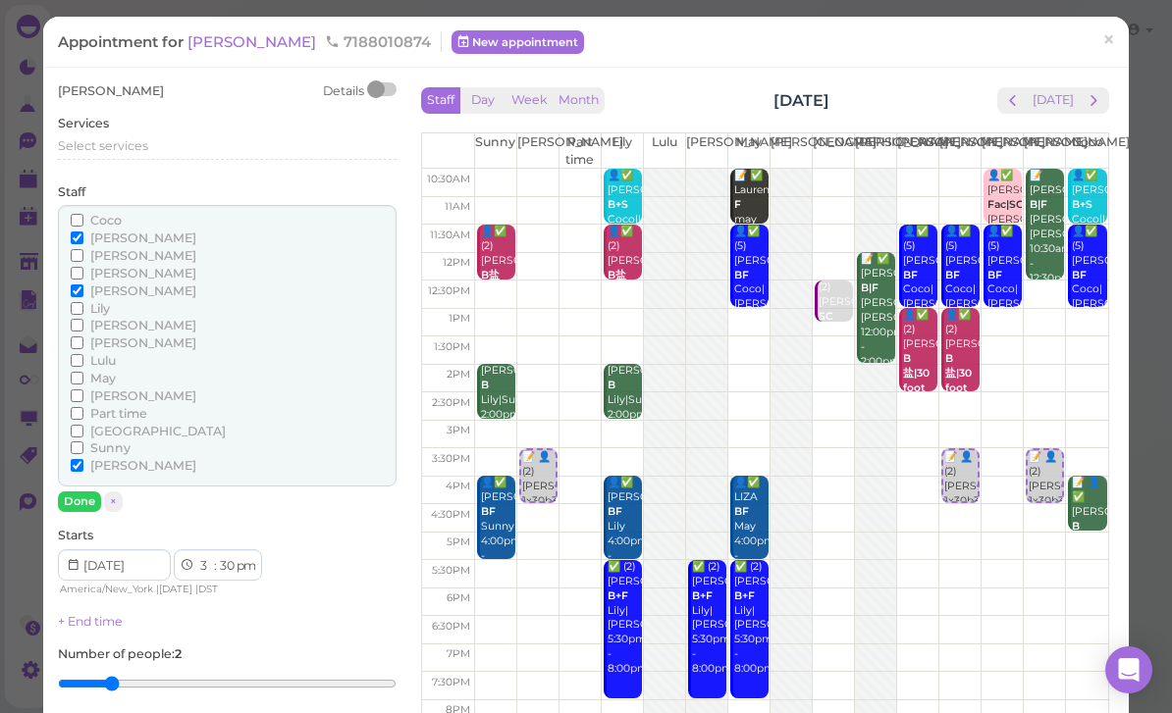
click at [106, 292] on span "[PERSON_NAME]" at bounding box center [143, 291] width 106 height 15
click at [83, 292] on input "[PERSON_NAME]" at bounding box center [77, 291] width 13 height 13
click at [88, 498] on button "Done" at bounding box center [79, 502] width 43 height 21
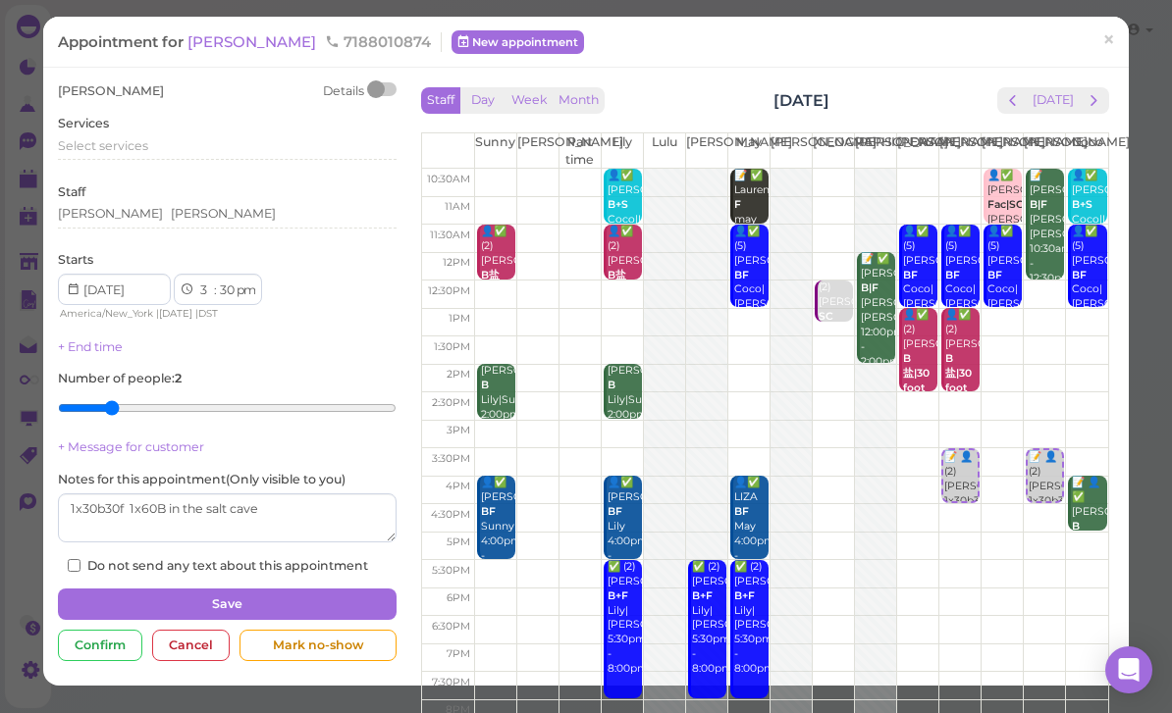
click at [317, 609] on button "Save" at bounding box center [227, 604] width 339 height 31
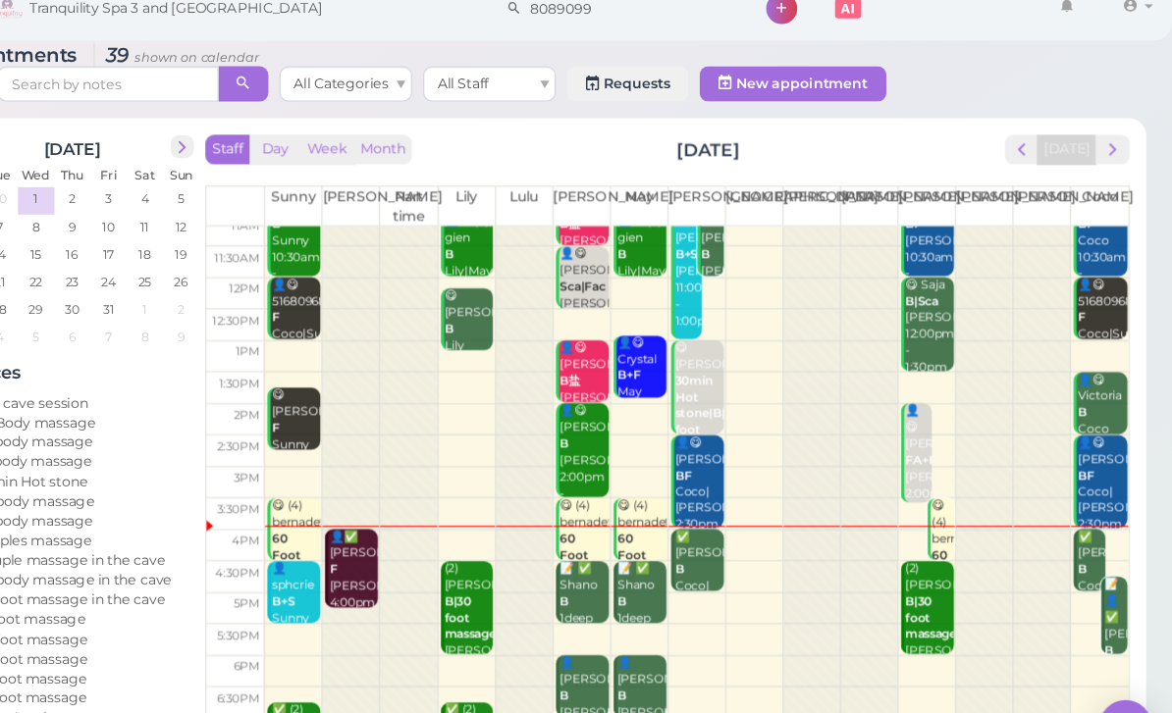
scroll to position [7, 0]
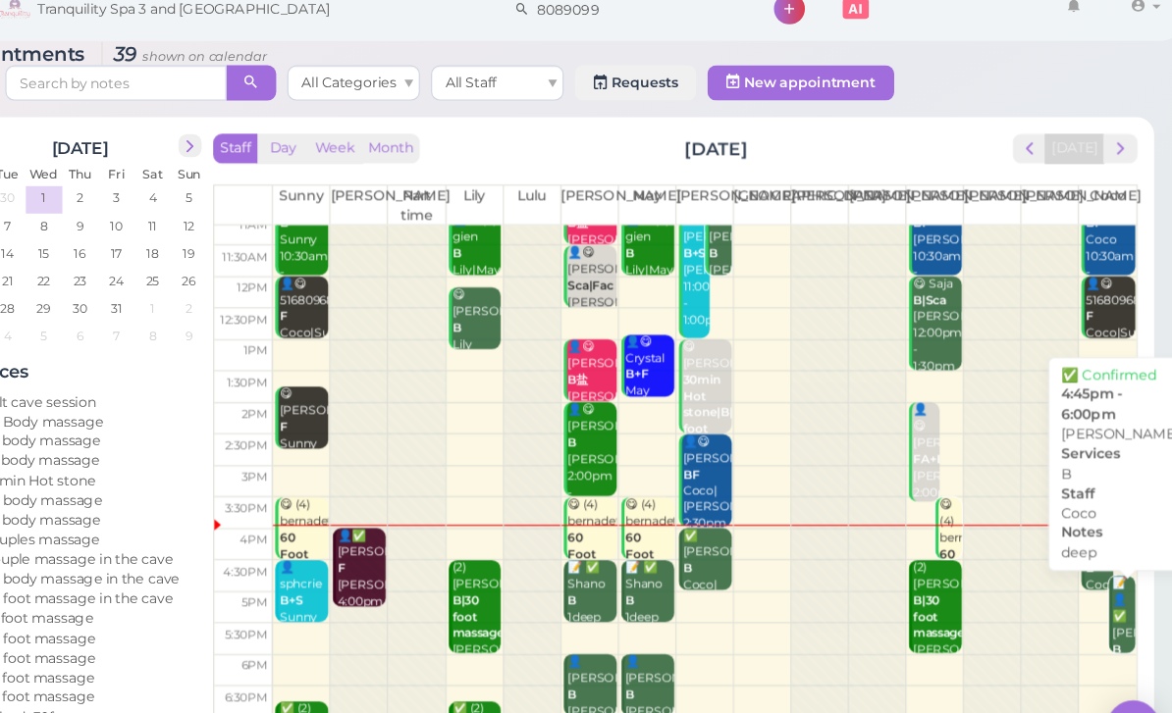
click at [1110, 560] on div "📝 👤✅ [PERSON_NAME] deep Coco 4:45pm - 6:00pm" at bounding box center [1120, 609] width 21 height 146
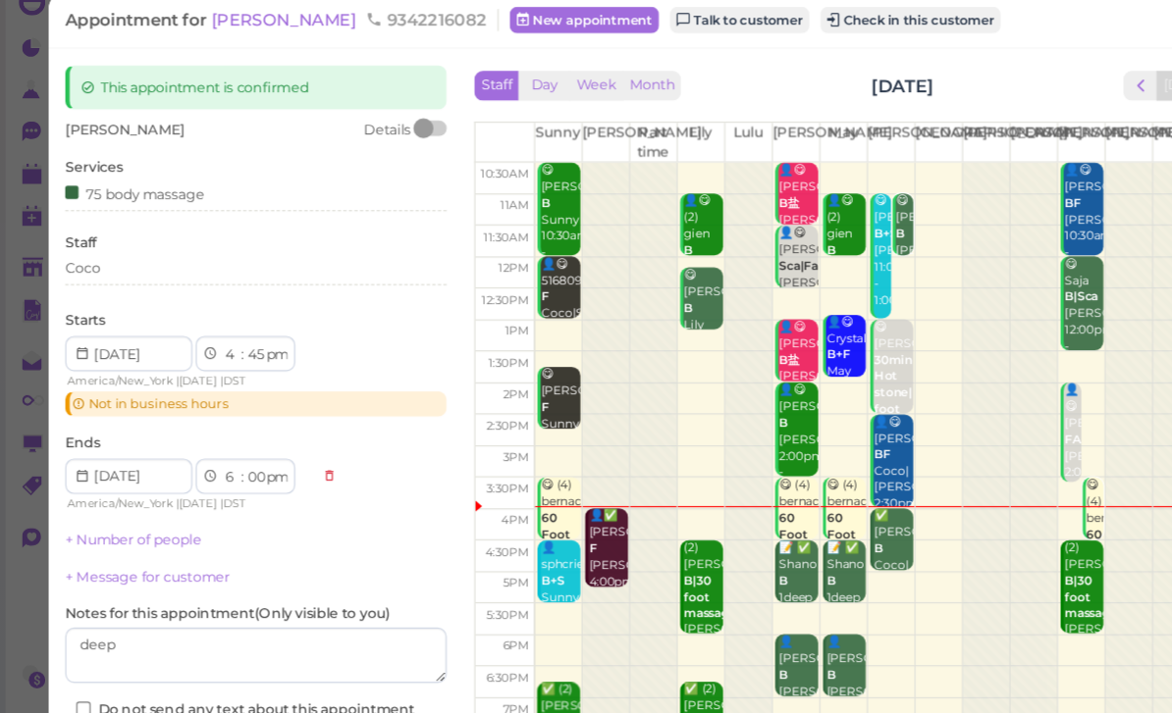
click at [175, 254] on div "Coco" at bounding box center [227, 263] width 339 height 18
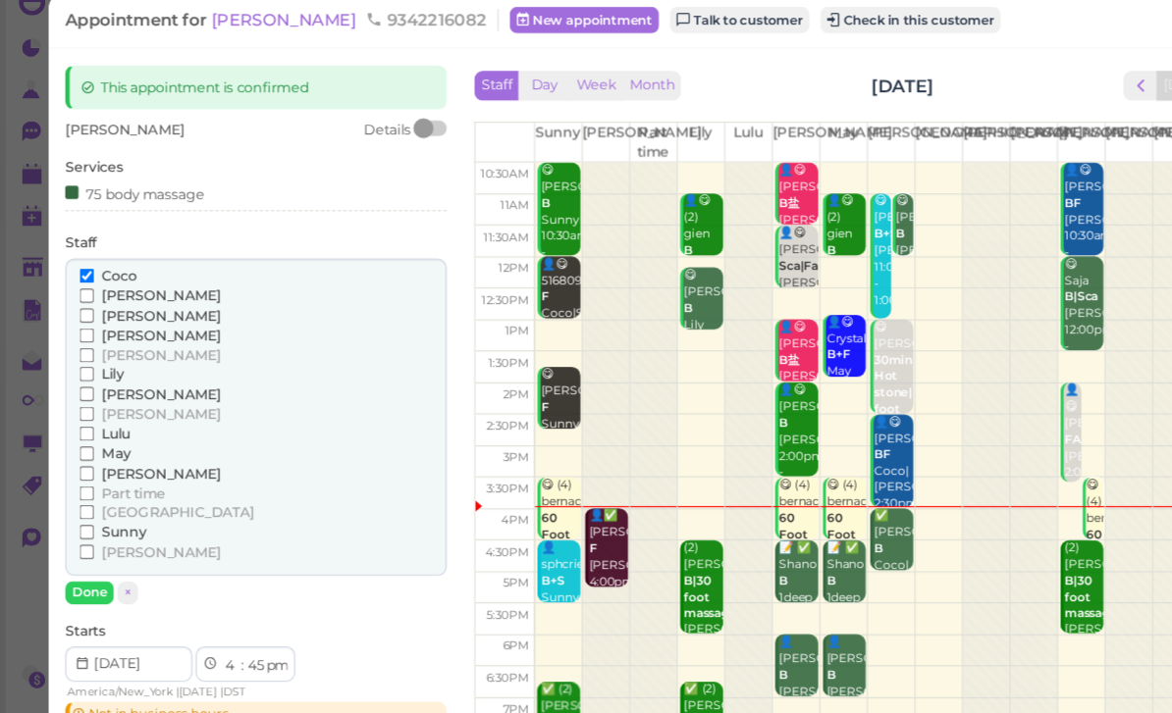
click at [105, 262] on span "Coco" at bounding box center [105, 269] width 31 height 15
click at [83, 263] on input "Coco" at bounding box center [77, 269] width 13 height 13
click at [93, 541] on button "Done" at bounding box center [79, 551] width 43 height 21
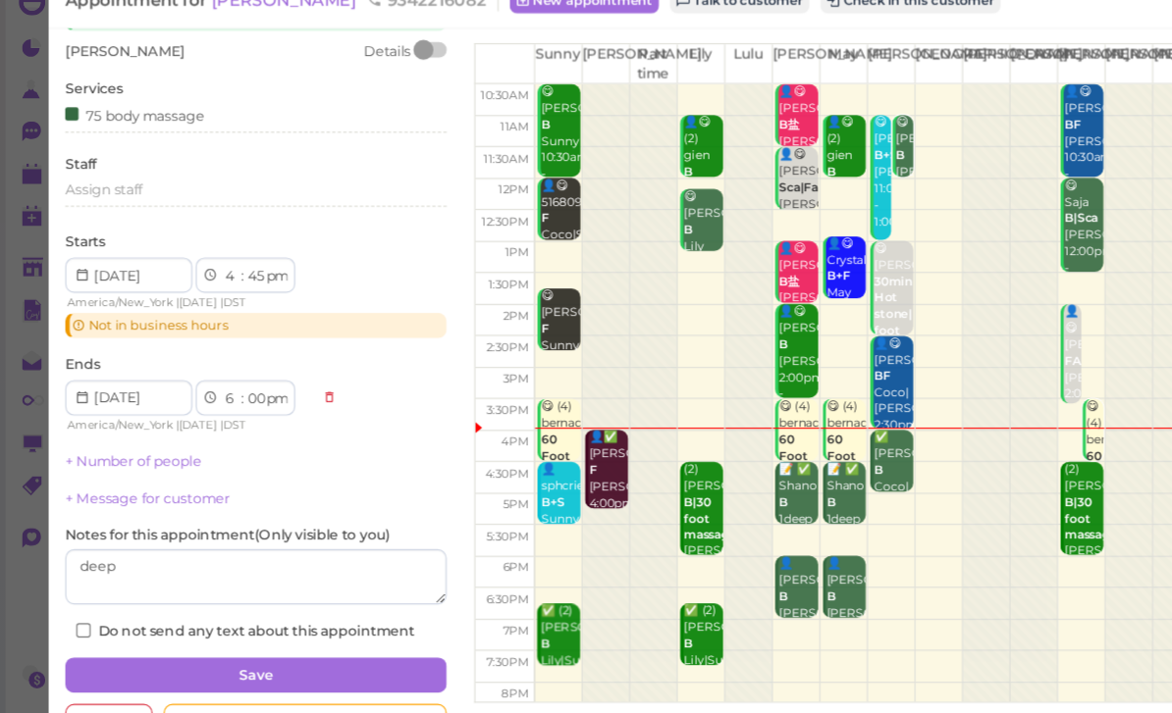
scroll to position [69, 0]
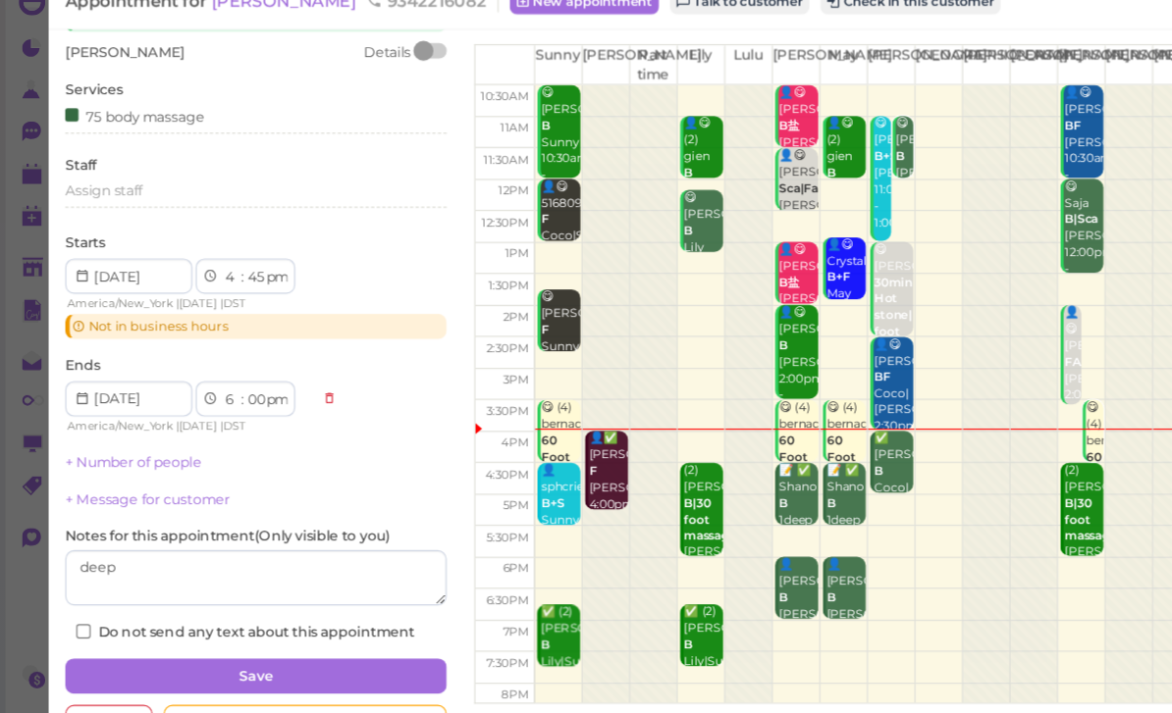
click at [108, 651] on div "Cancel" at bounding box center [97, 666] width 78 height 31
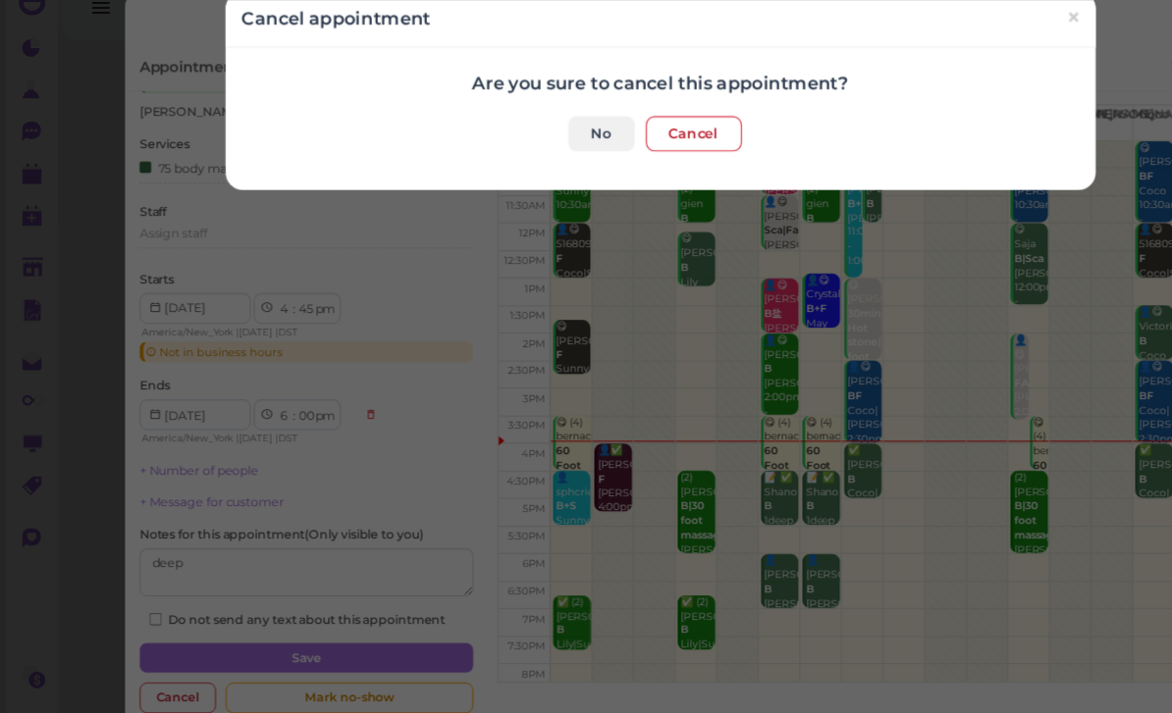
click at [624, 128] on button "Cancel" at bounding box center [615, 143] width 85 height 31
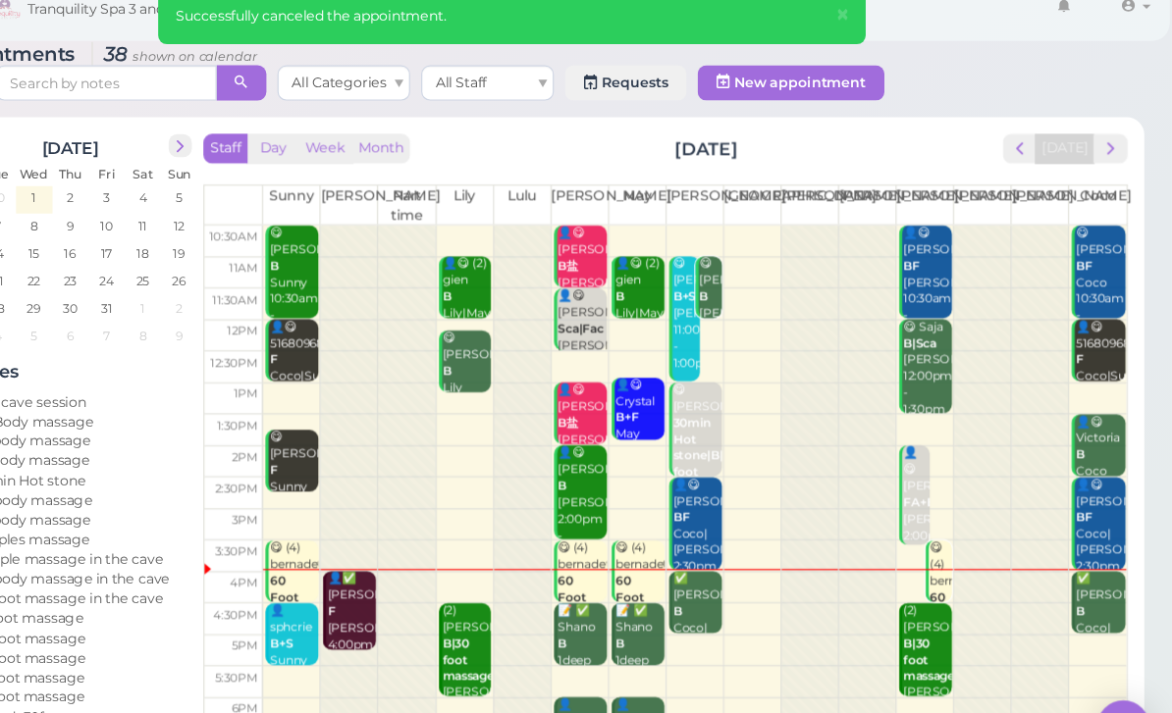
scroll to position [7, 0]
